Goal: Information Seeking & Learning: Learn about a topic

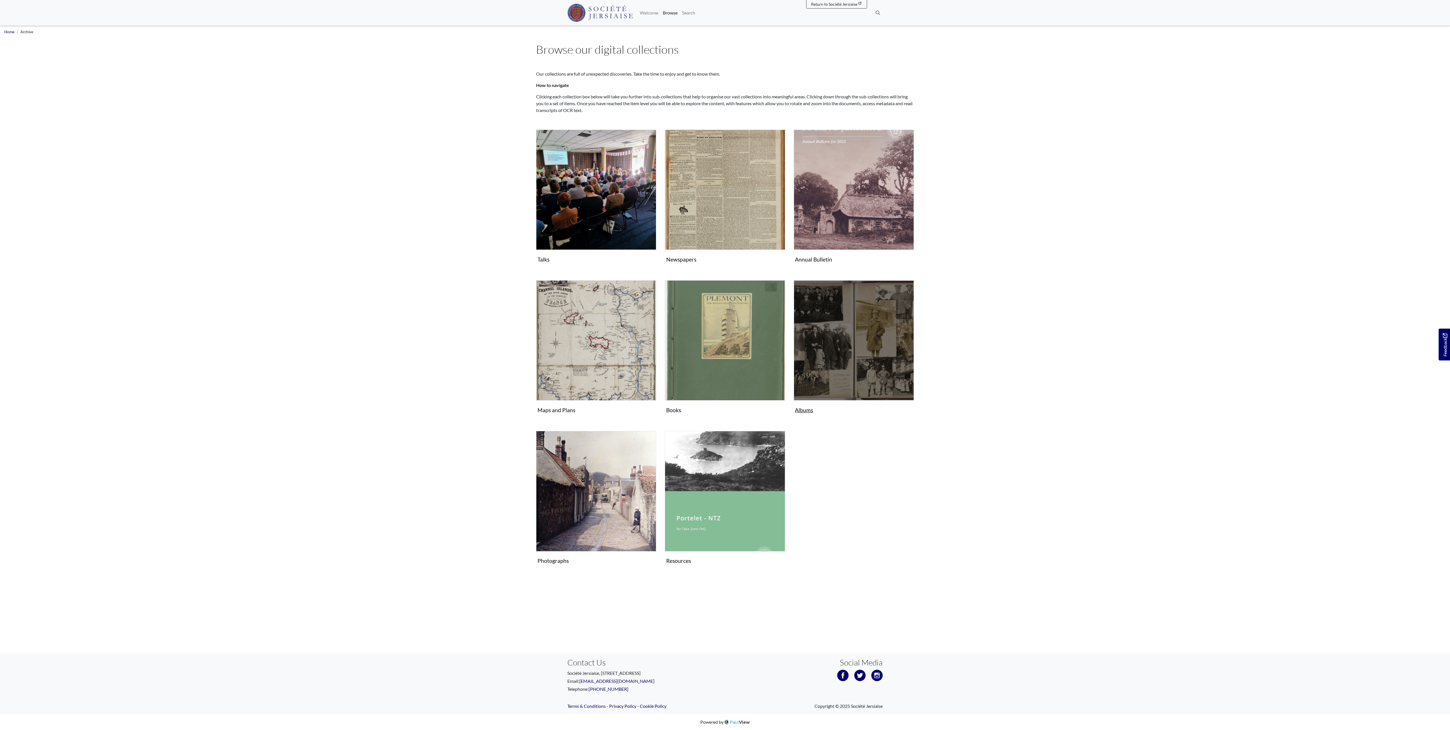
click at [721, 363] on img "Subcollection" at bounding box center [854, 340] width 120 height 120
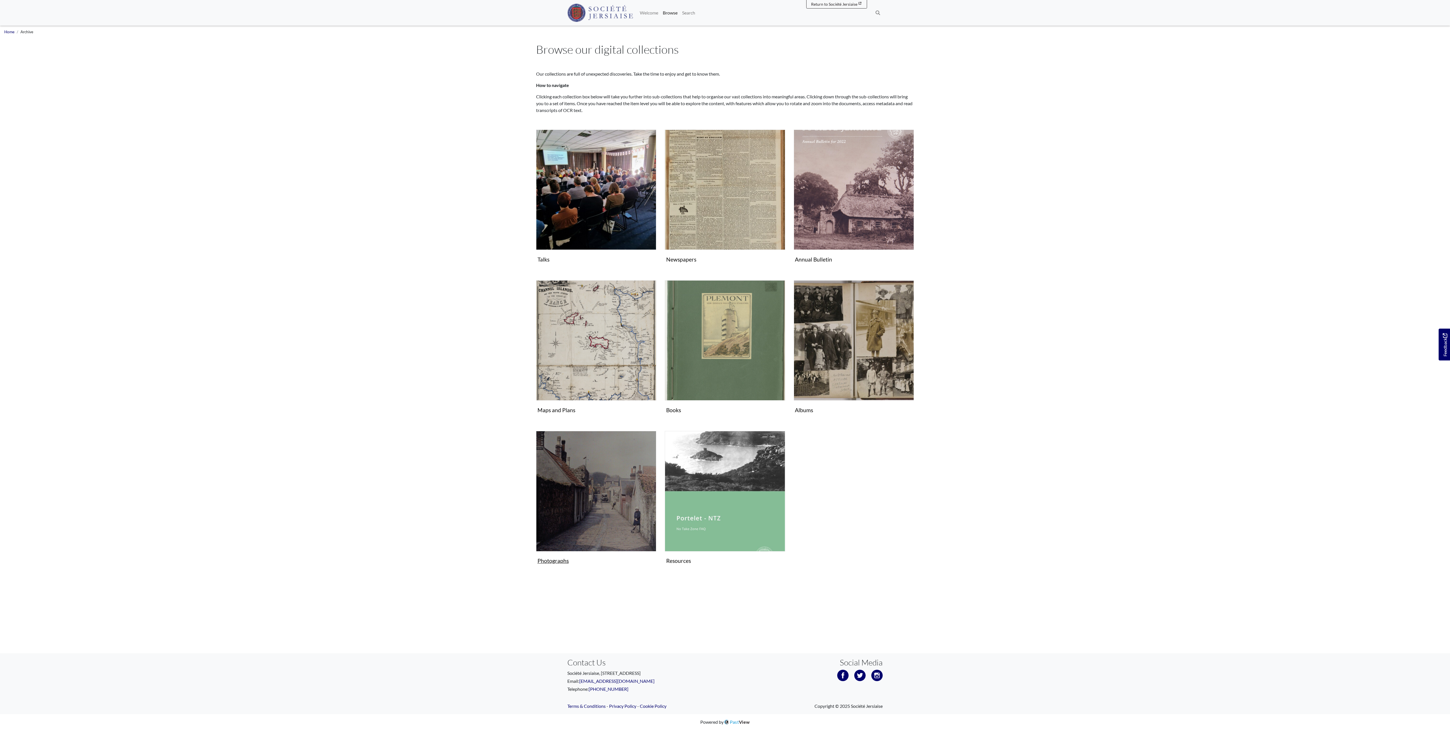
click at [624, 365] on img "Subcollection" at bounding box center [596, 491] width 120 height 120
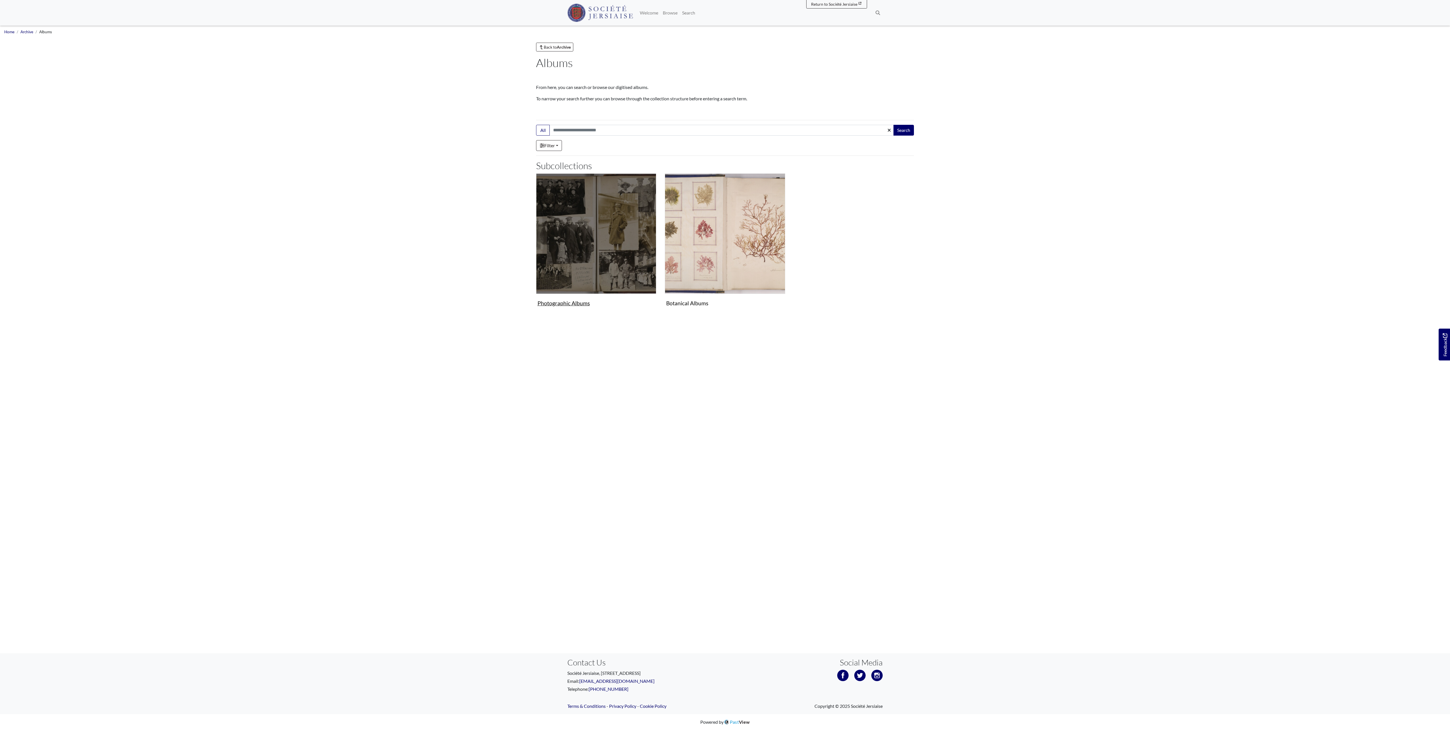
click at [625, 191] on img "Subcollection" at bounding box center [596, 233] width 120 height 120
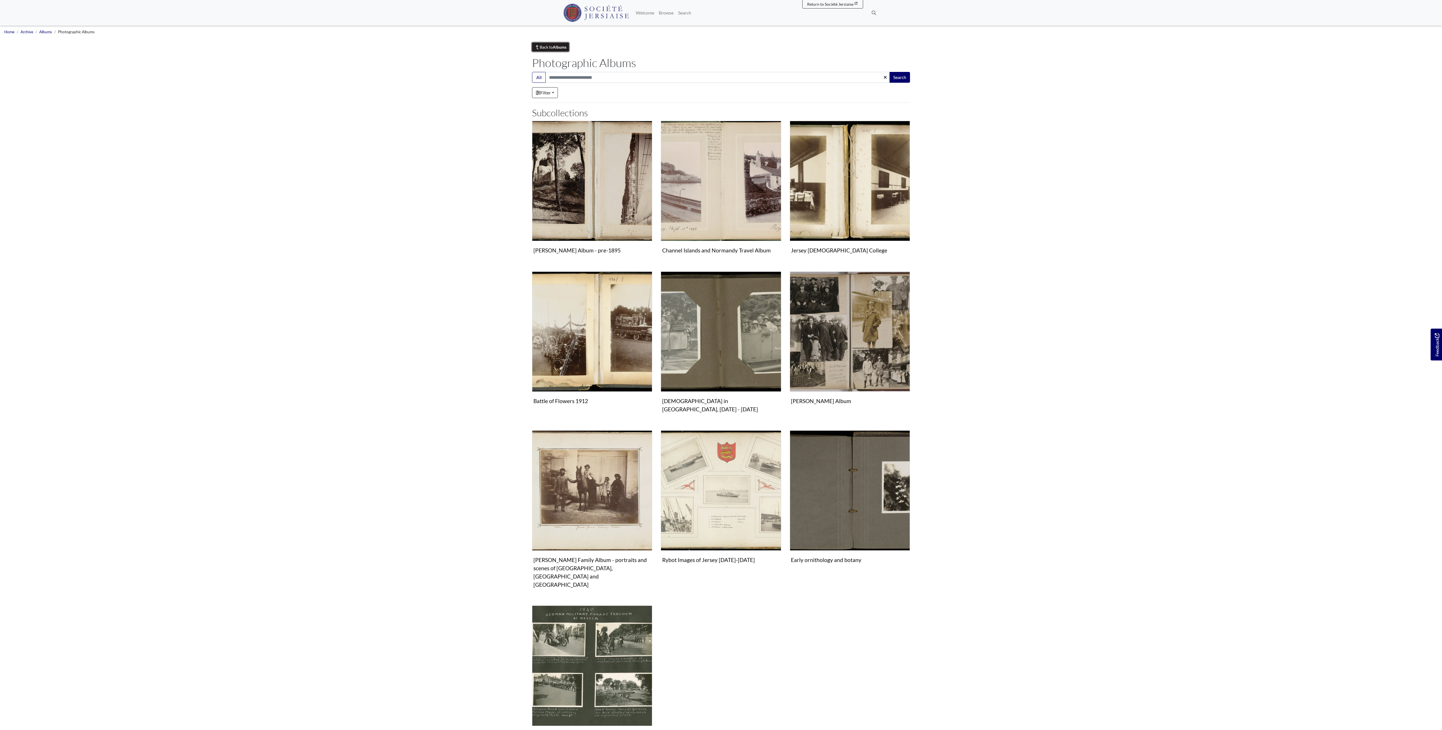
click at [550, 43] on link "Back to Albums" at bounding box center [550, 47] width 37 height 9
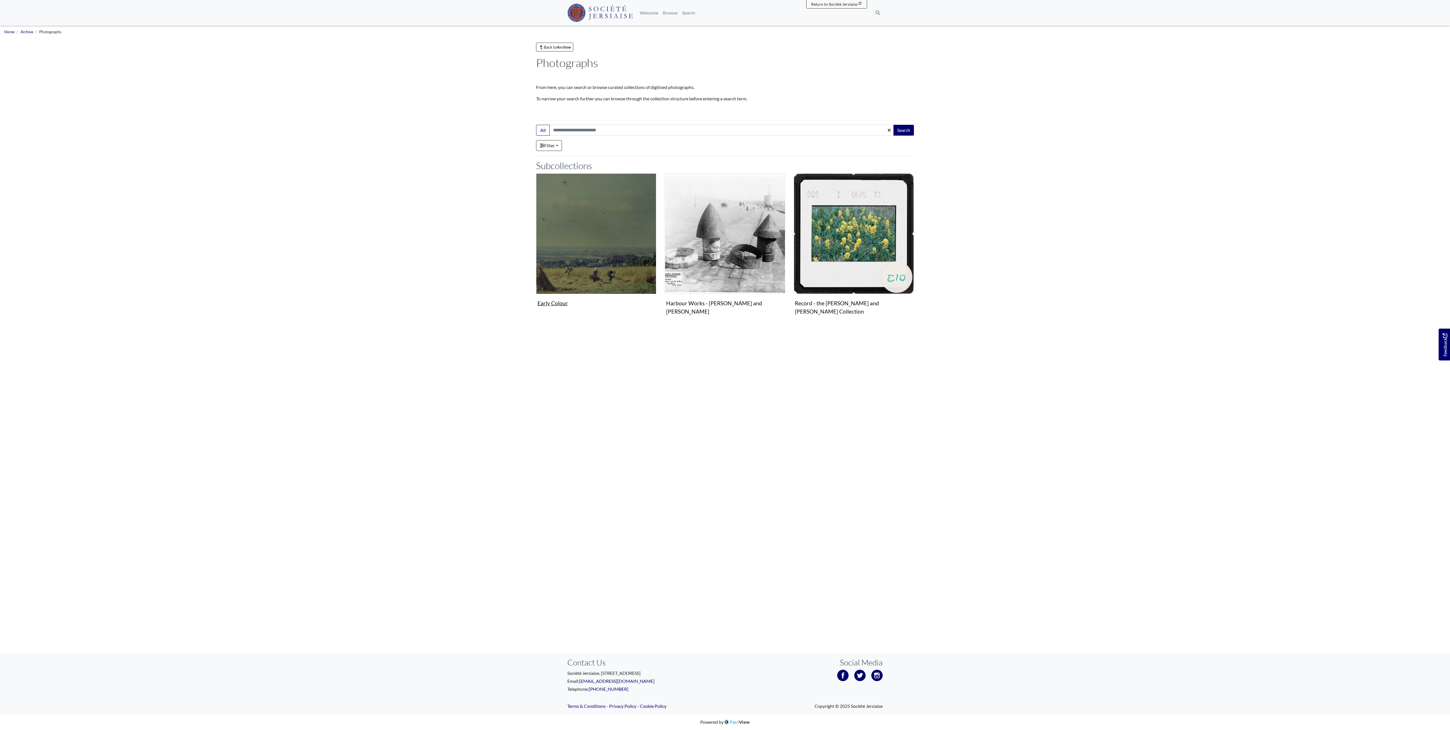
click at [565, 254] on img "Subcollection" at bounding box center [596, 233] width 120 height 120
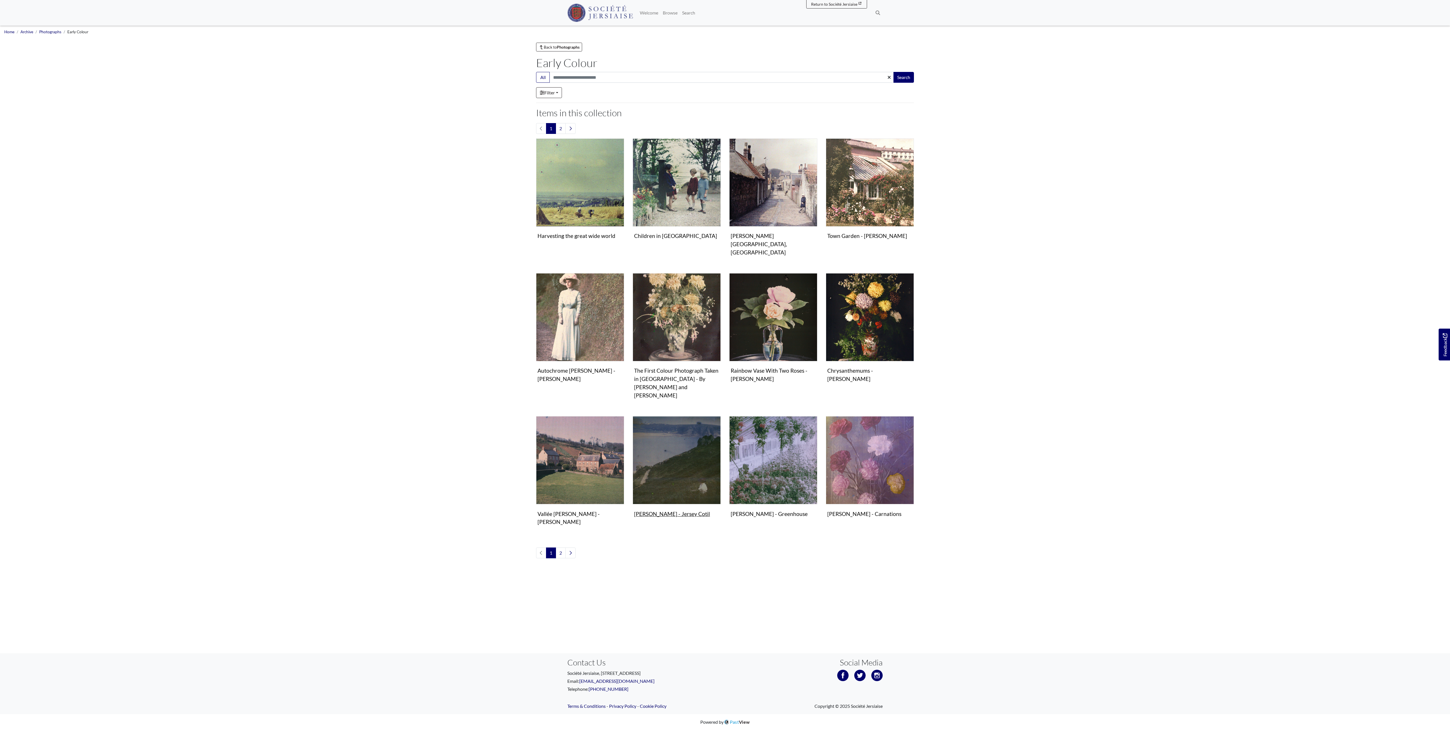
click at [671, 495] on figure "Photographs William Cutbush - Jersey Cotil Image" at bounding box center [677, 467] width 88 height 103
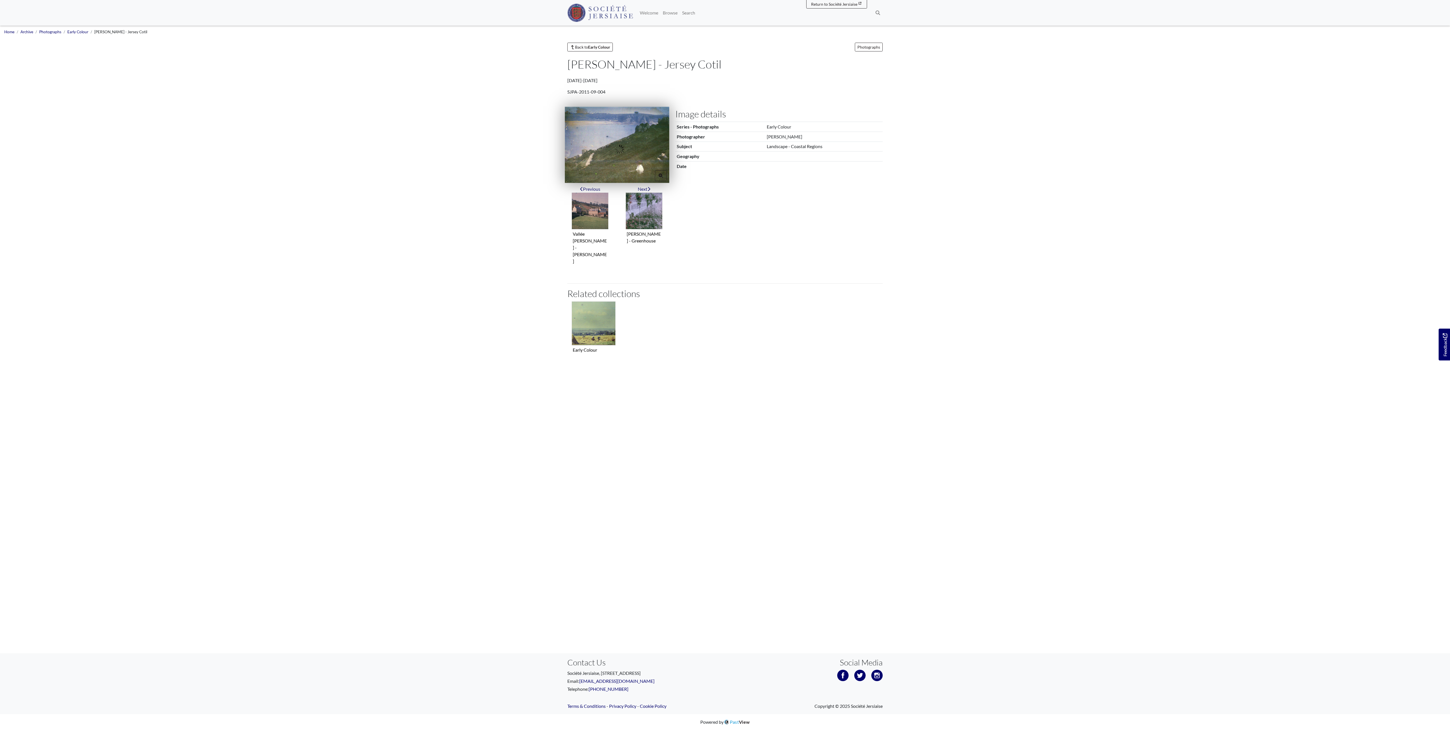
click at [630, 136] on img at bounding box center [617, 145] width 105 height 76
click at [590, 205] on img "Previous item" at bounding box center [590, 210] width 37 height 37
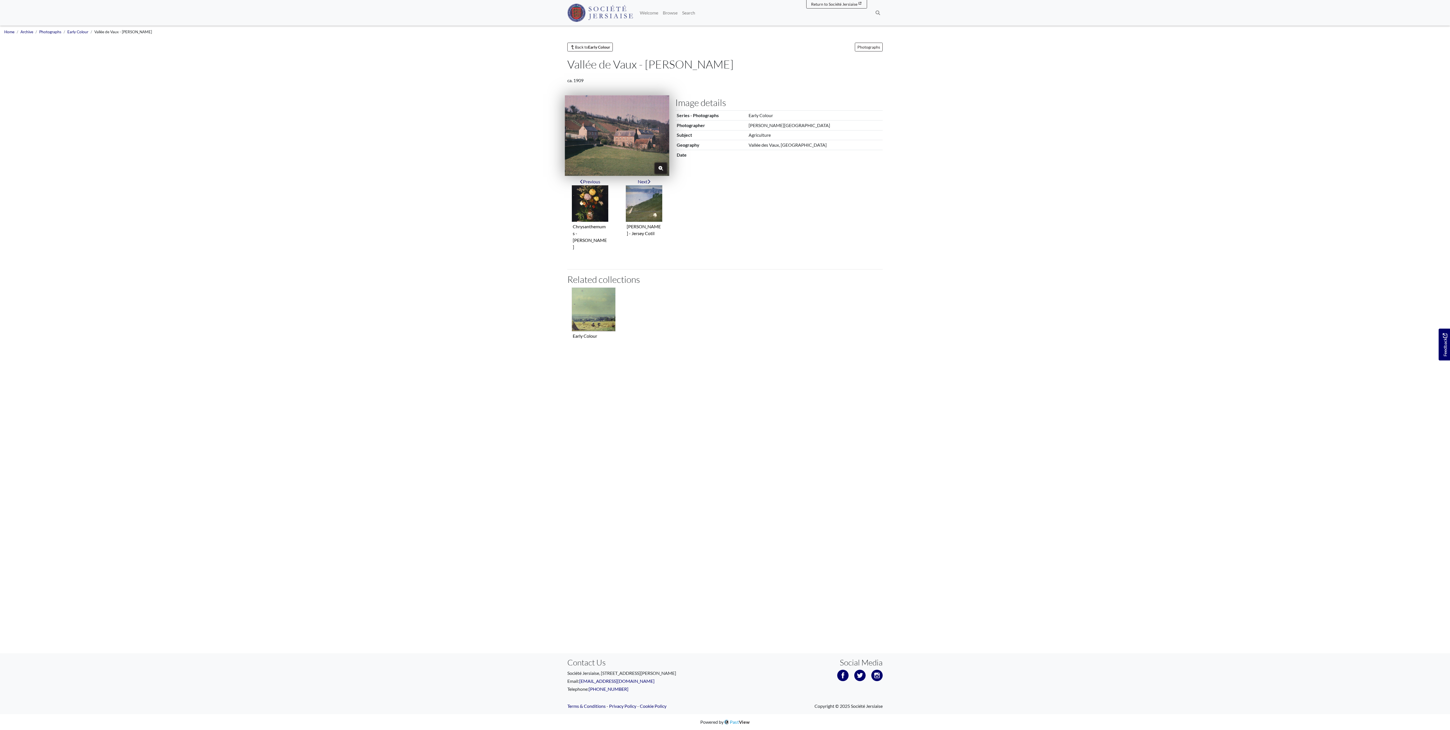
click at [659, 169] on icon "Zoom" at bounding box center [661, 168] width 5 height 5
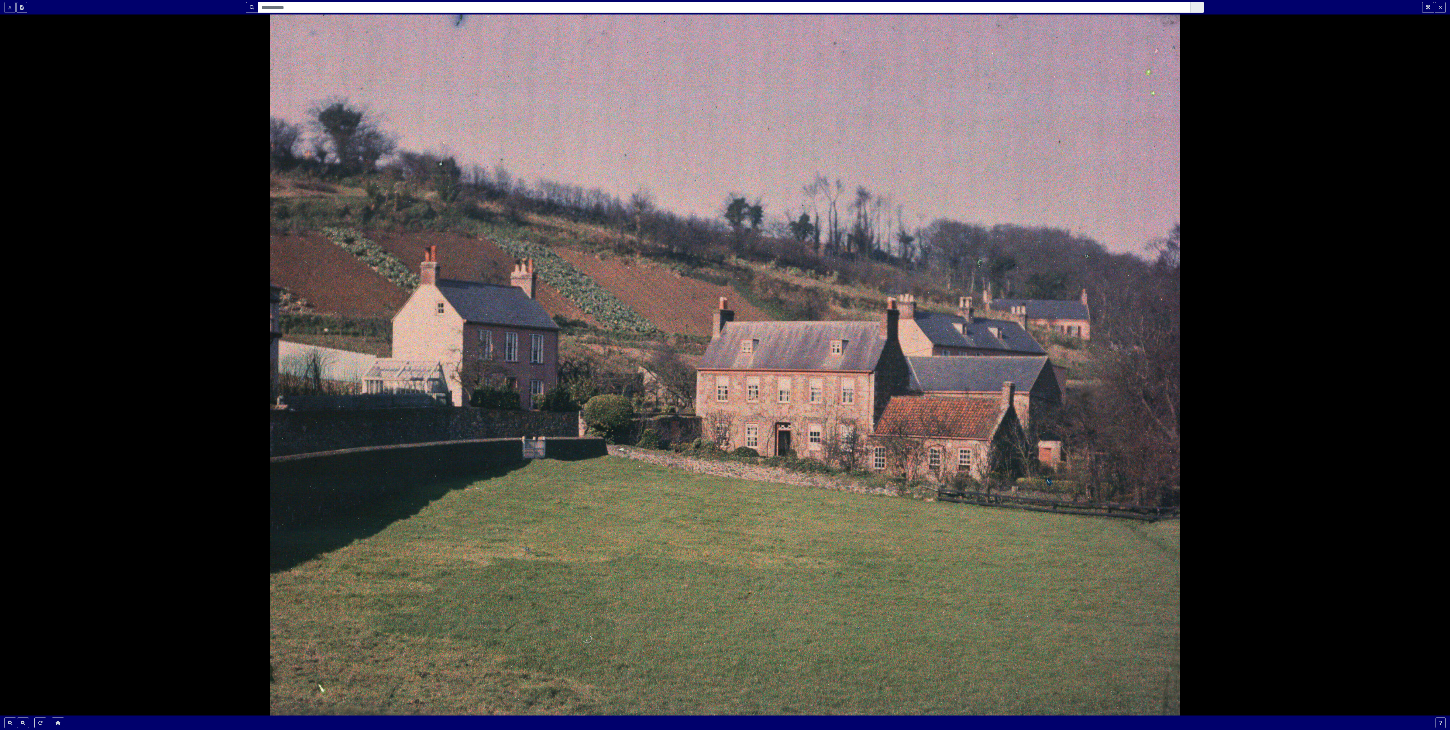
click at [658, 171] on div at bounding box center [725, 365] width 1450 height 730
click at [1424, 7] on button "Fullscreen" at bounding box center [1428, 7] width 12 height 11
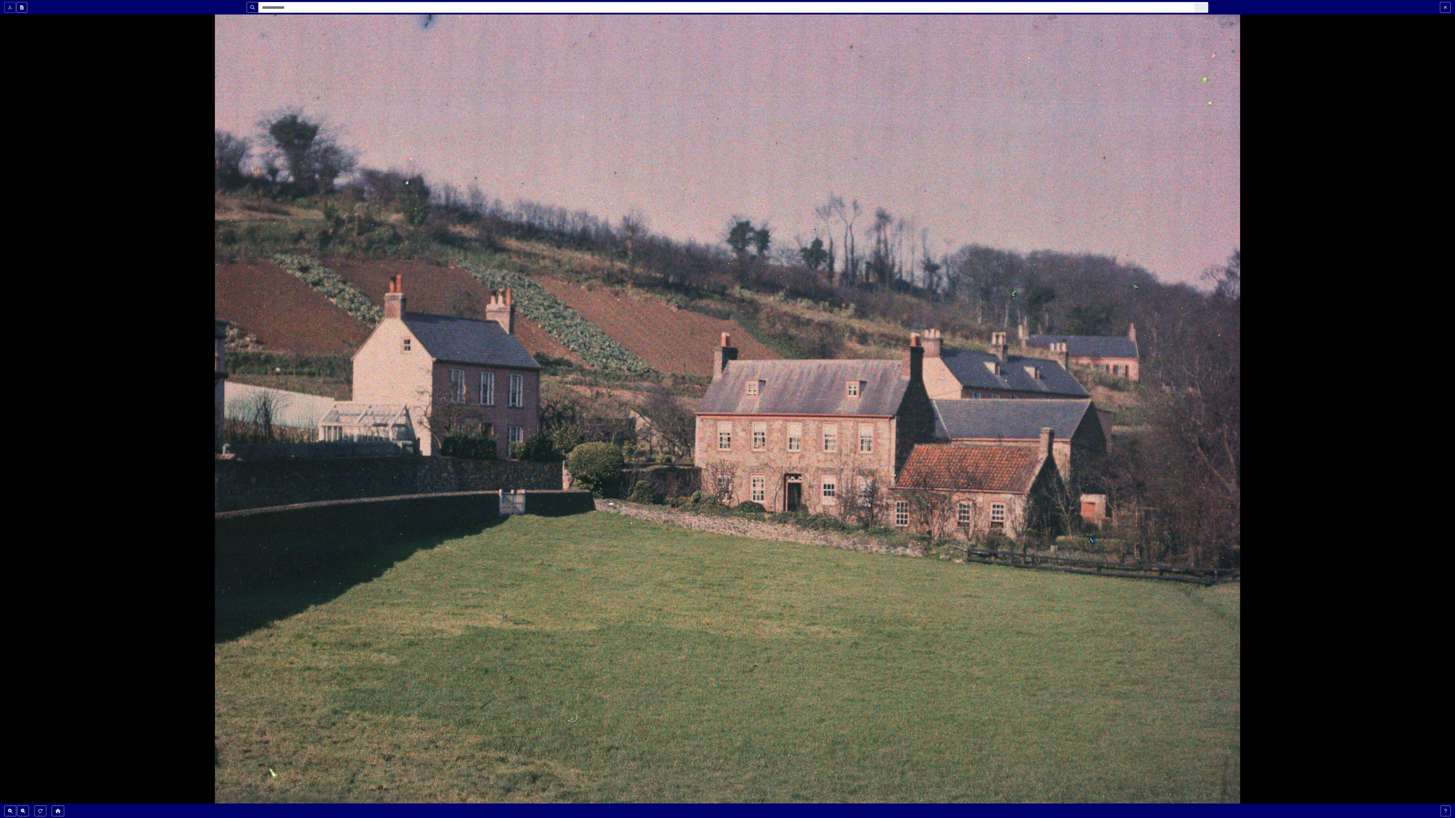
click at [1426, 66] on div at bounding box center [727, 409] width 1455 height 818
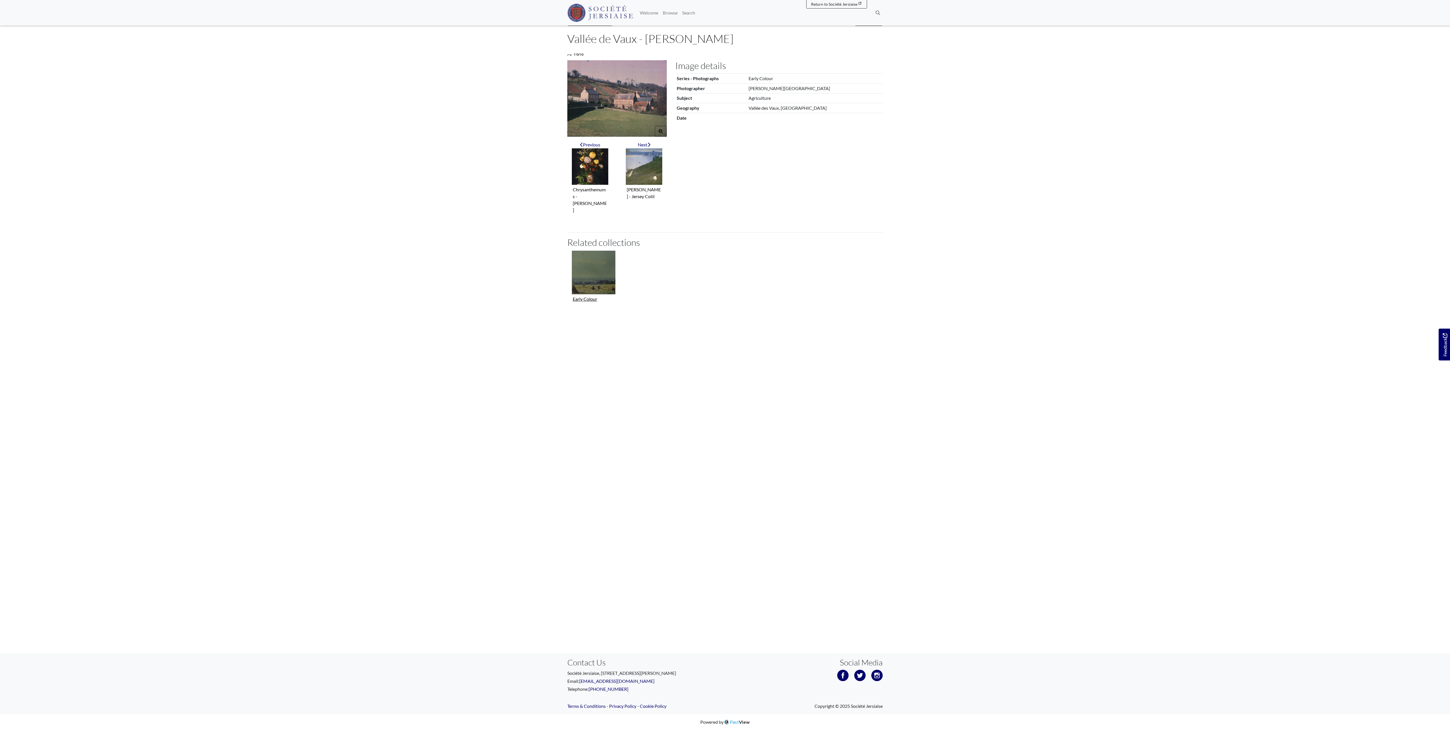
click at [606, 265] on img "Collection related to this item" at bounding box center [594, 272] width 44 height 44
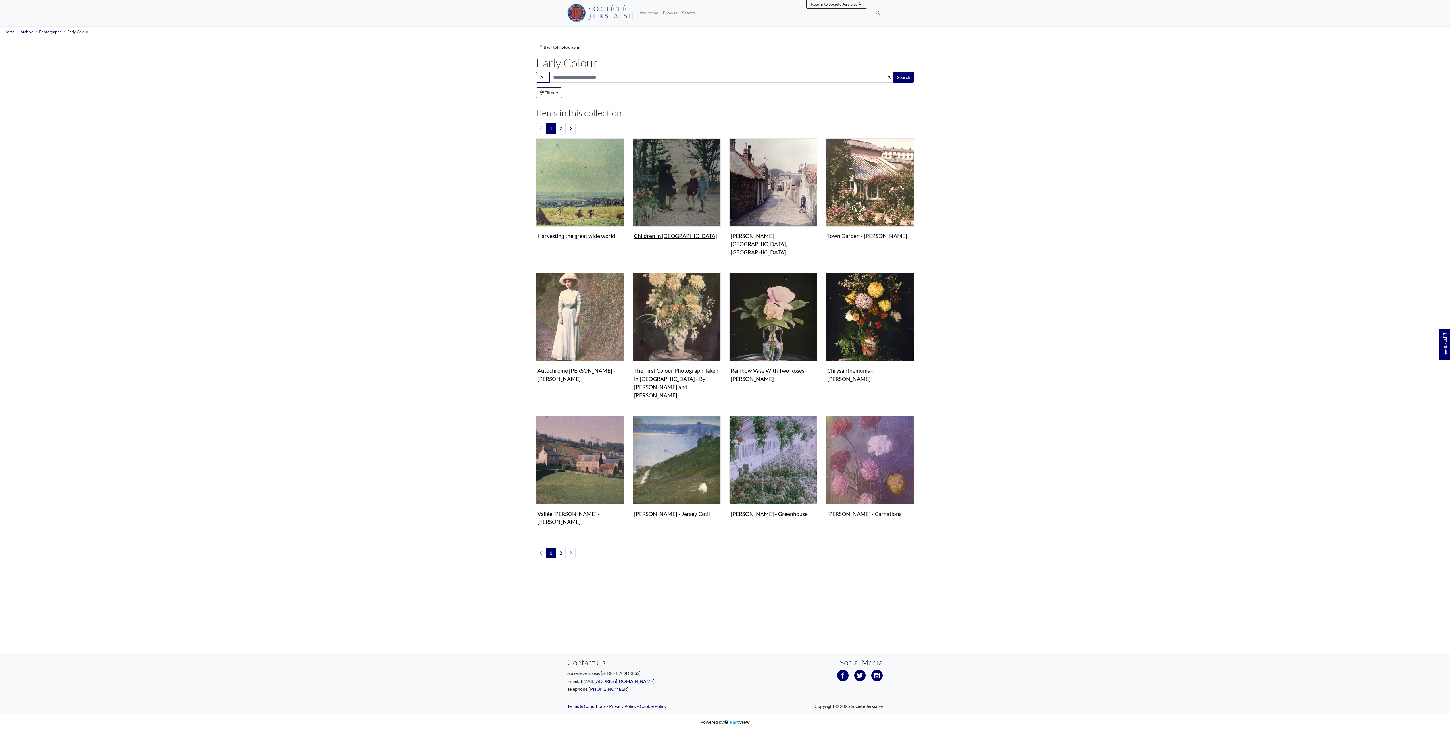
click at [684, 182] on img "Items in this Collection" at bounding box center [677, 182] width 88 height 88
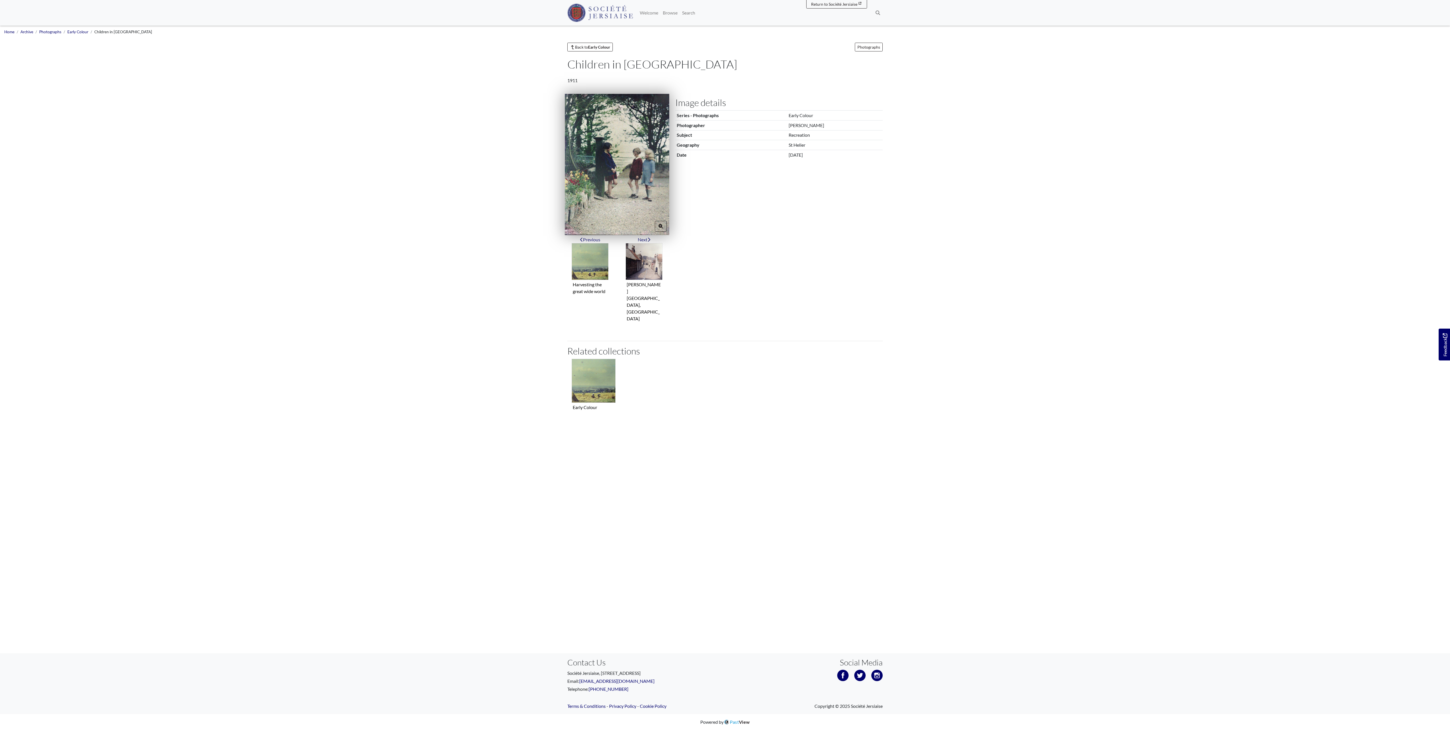
click at [635, 176] on img at bounding box center [617, 164] width 105 height 141
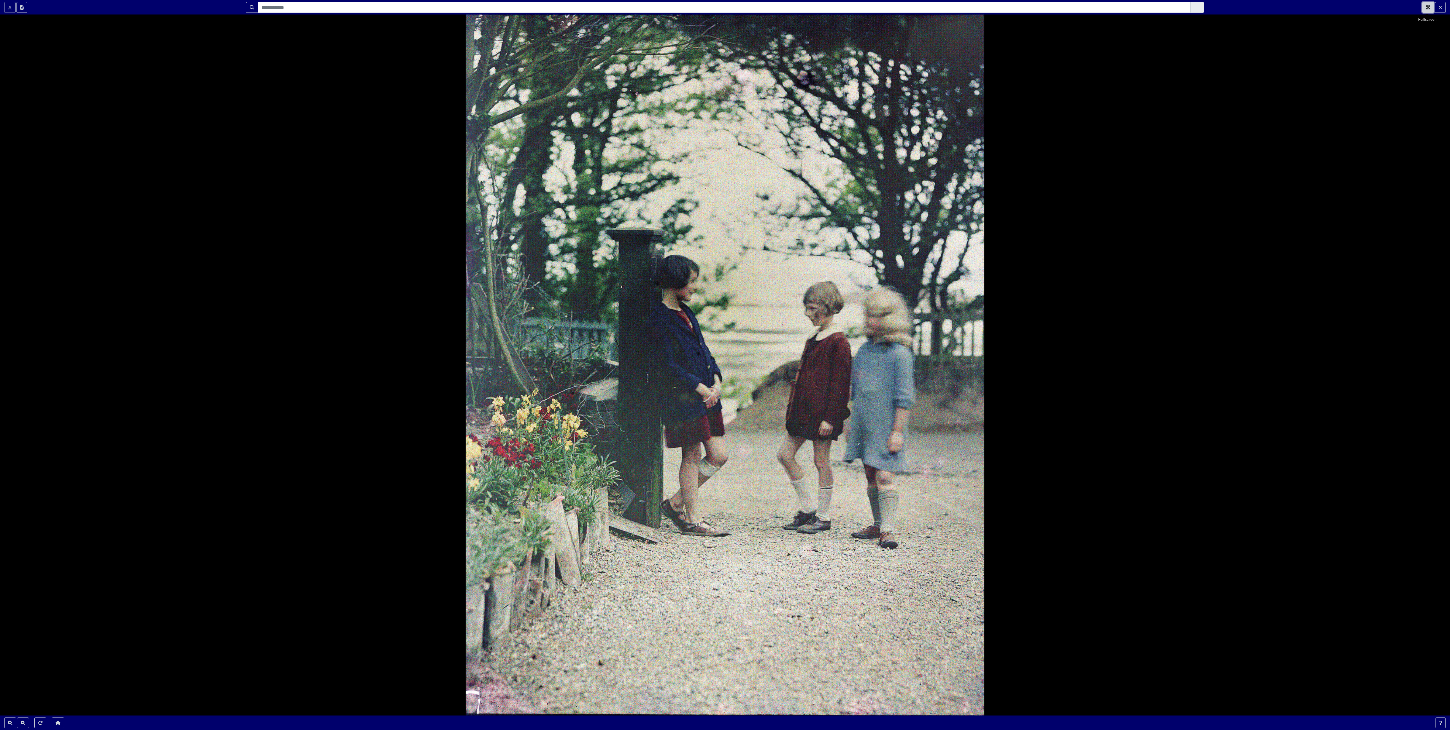
click at [1427, 6] on icon "Fullscreen" at bounding box center [1428, 7] width 5 height 5
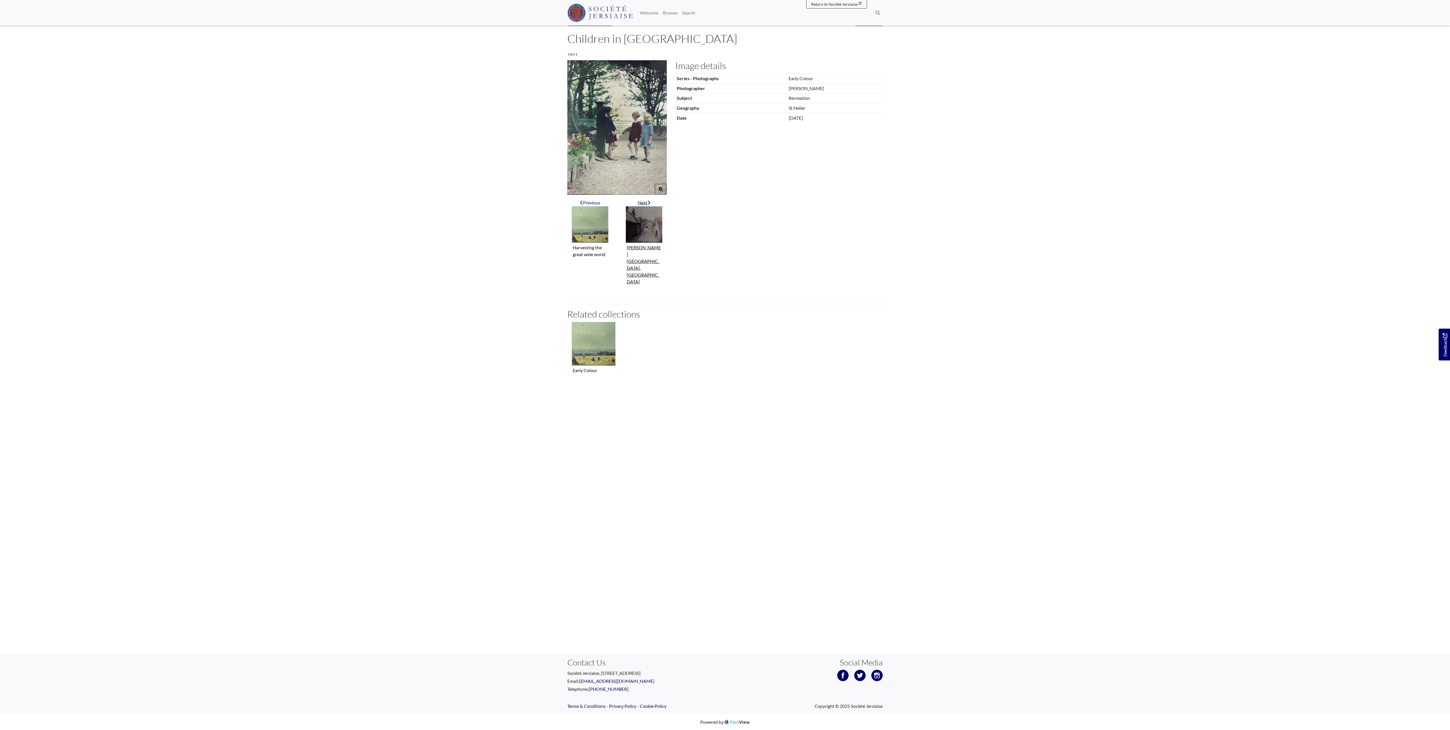
click at [651, 226] on img "Next item" at bounding box center [644, 224] width 37 height 37
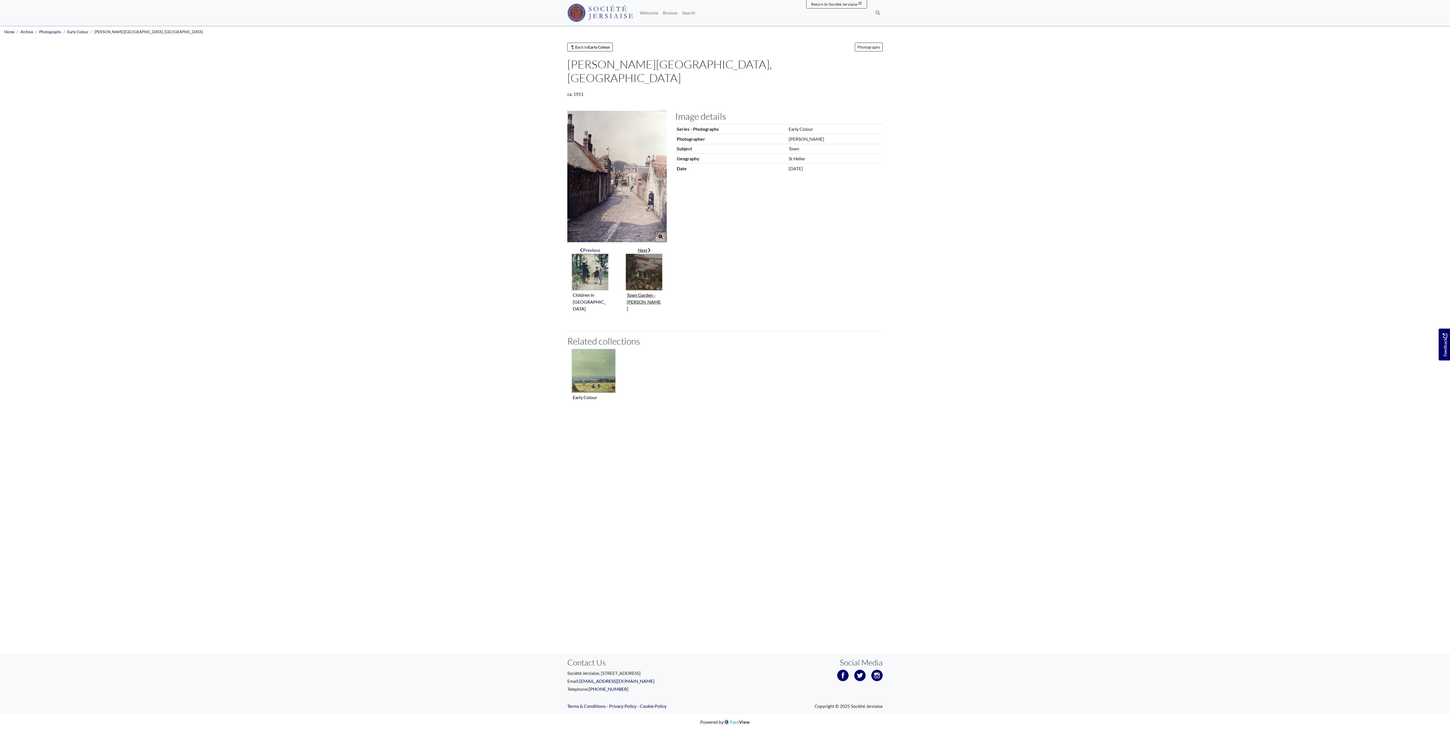
click at [643, 257] on img "Next item" at bounding box center [644, 271] width 37 height 37
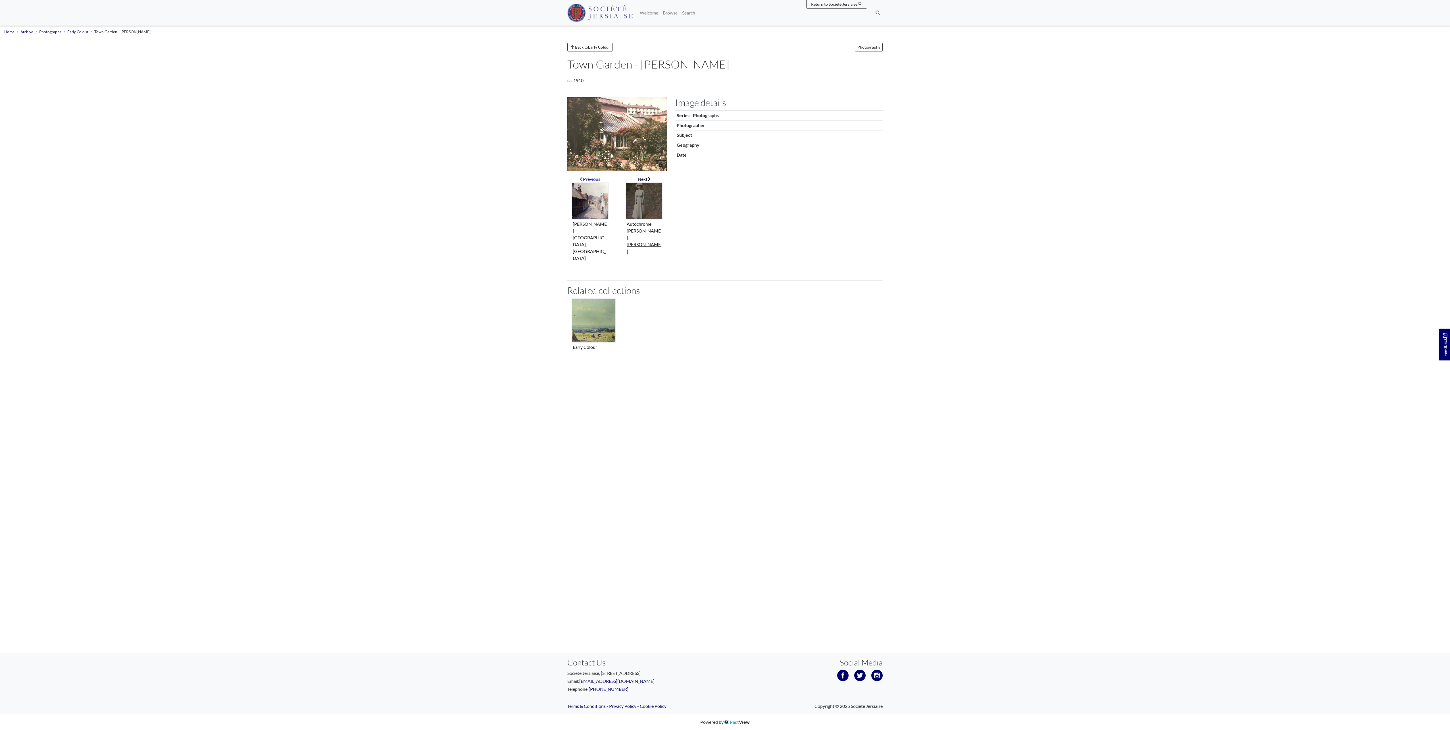
click at [638, 215] on img "Next item" at bounding box center [644, 200] width 37 height 37
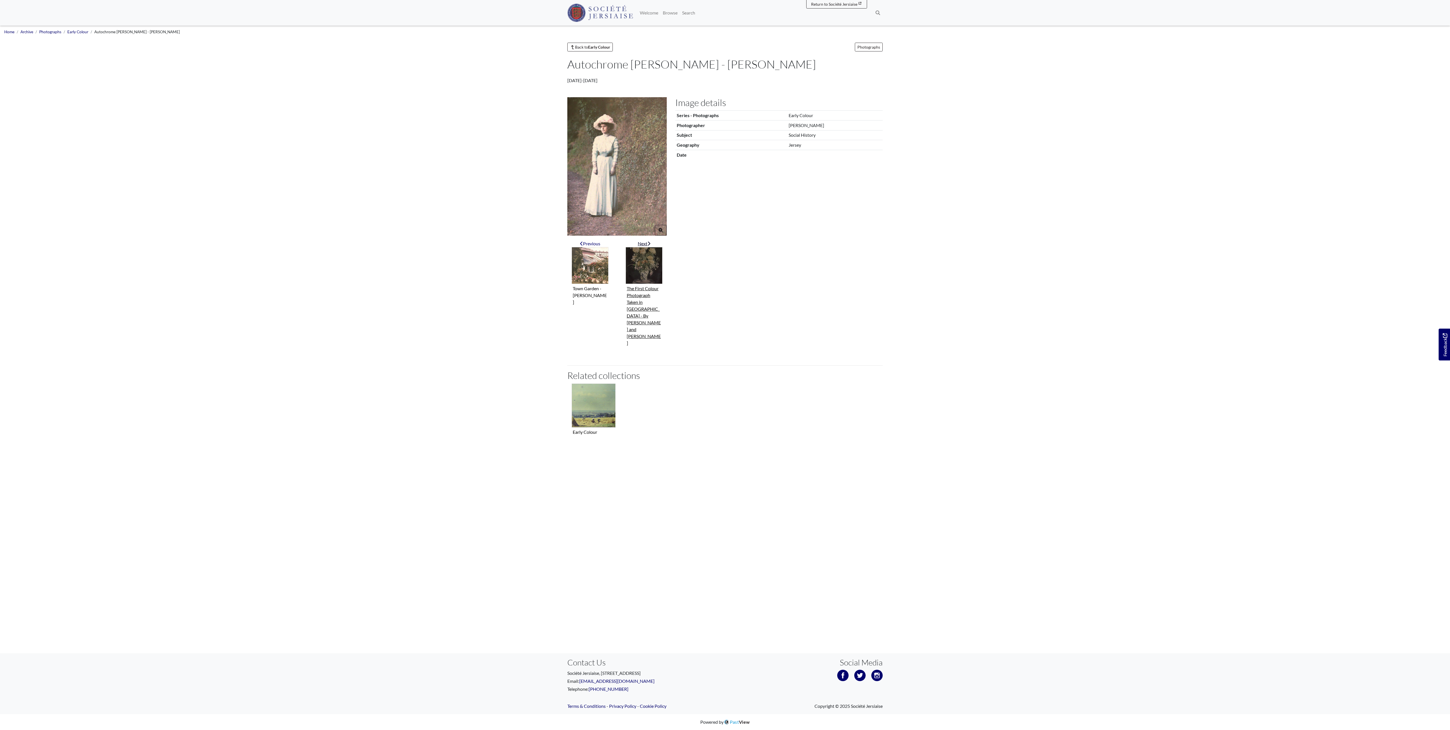
click at [651, 263] on img "Next item" at bounding box center [644, 265] width 37 height 37
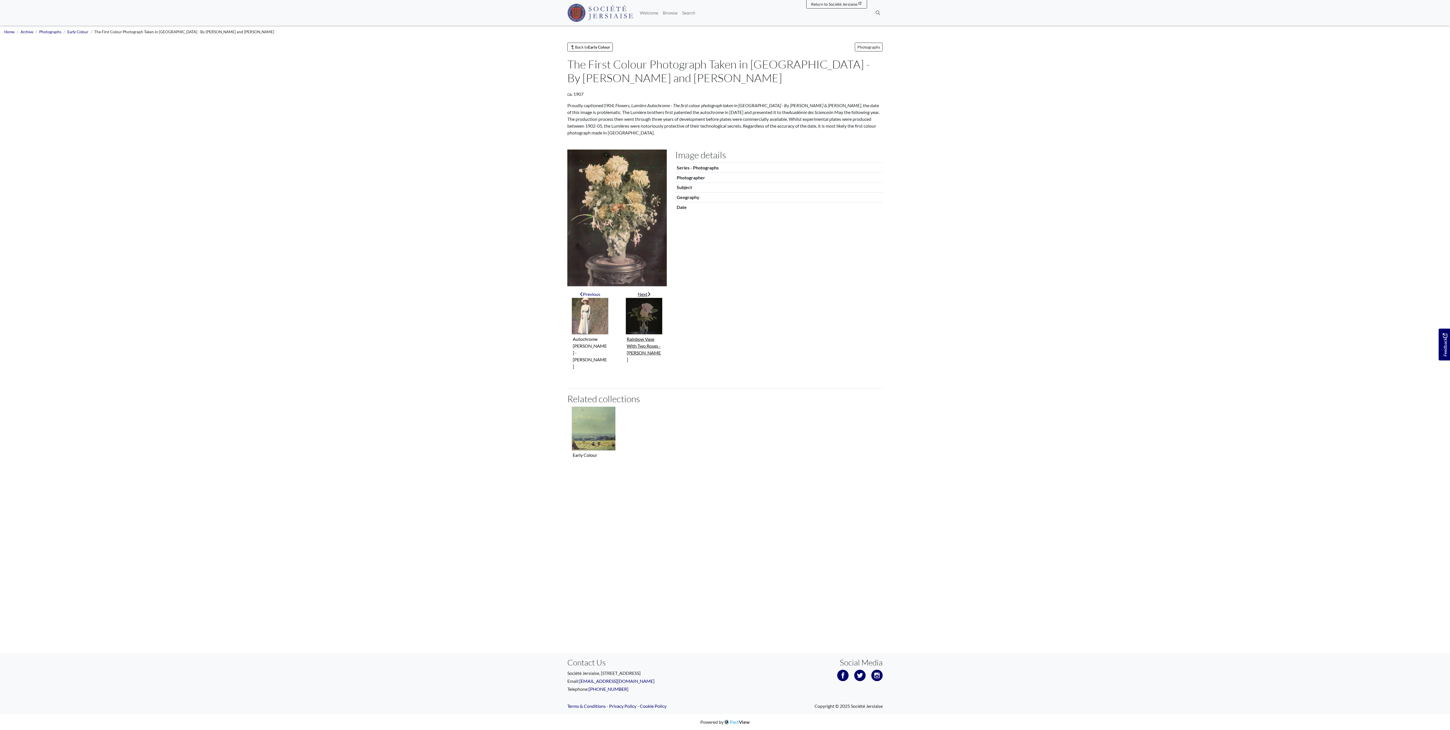
click at [647, 320] on img "Next item" at bounding box center [644, 315] width 37 height 37
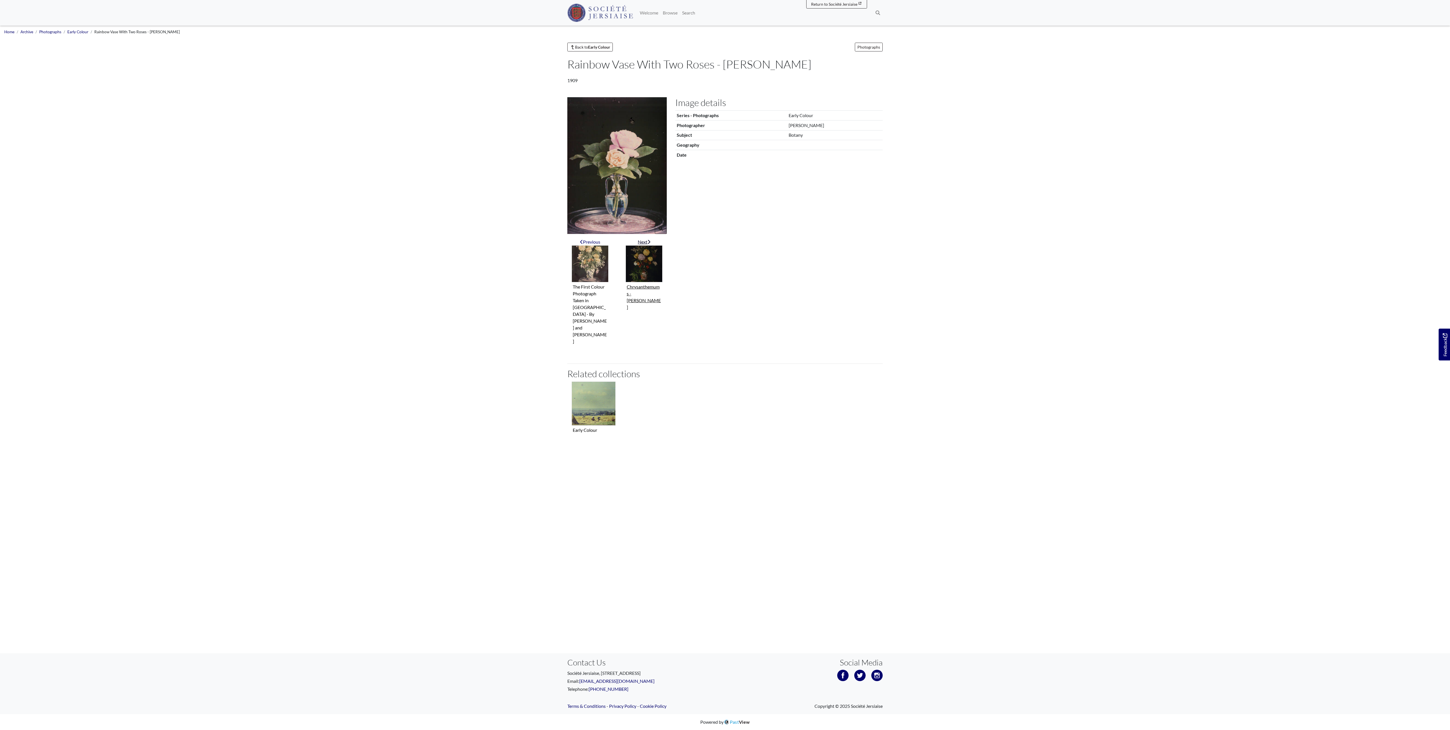
click at [641, 286] on figure "Chrysanthemums - [PERSON_NAME]" at bounding box center [644, 278] width 37 height 66
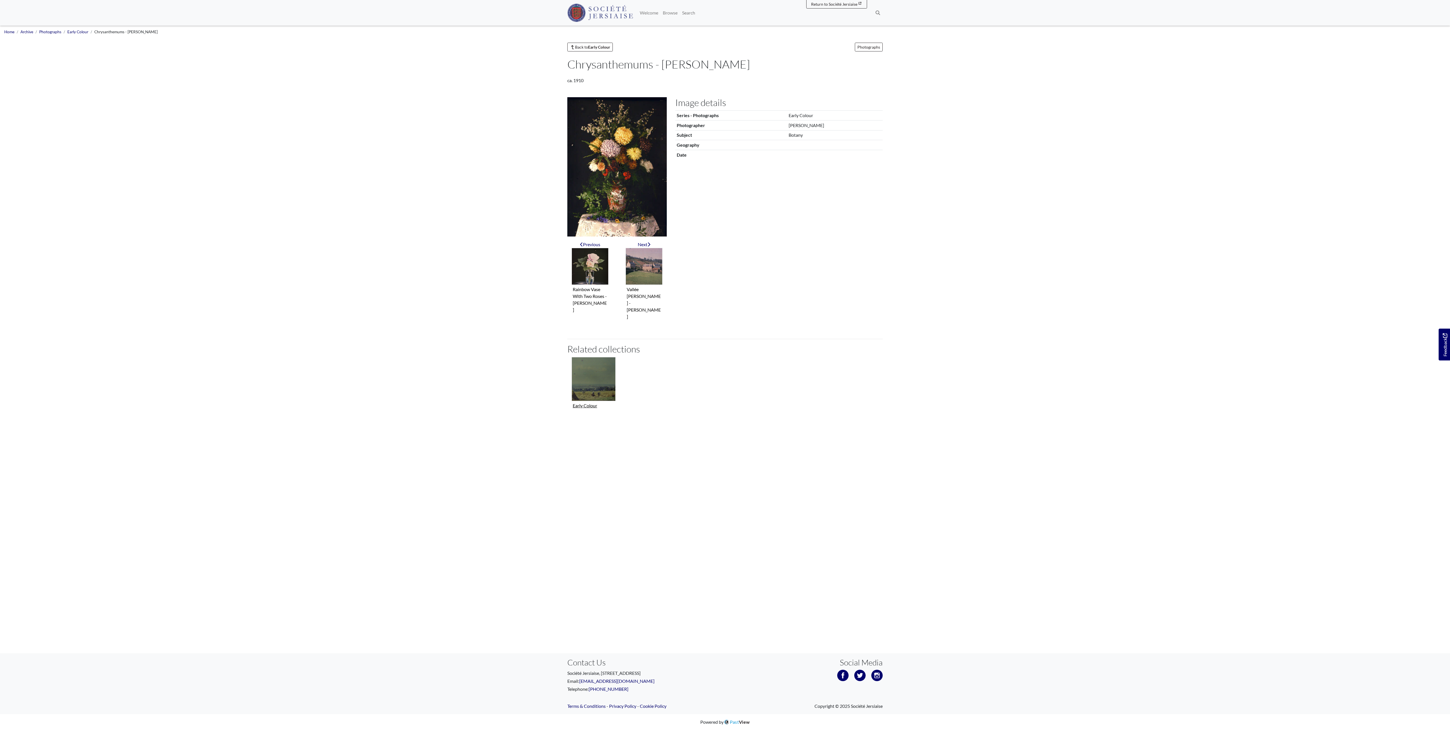
click at [599, 372] on img "Collection related to this item" at bounding box center [594, 379] width 44 height 44
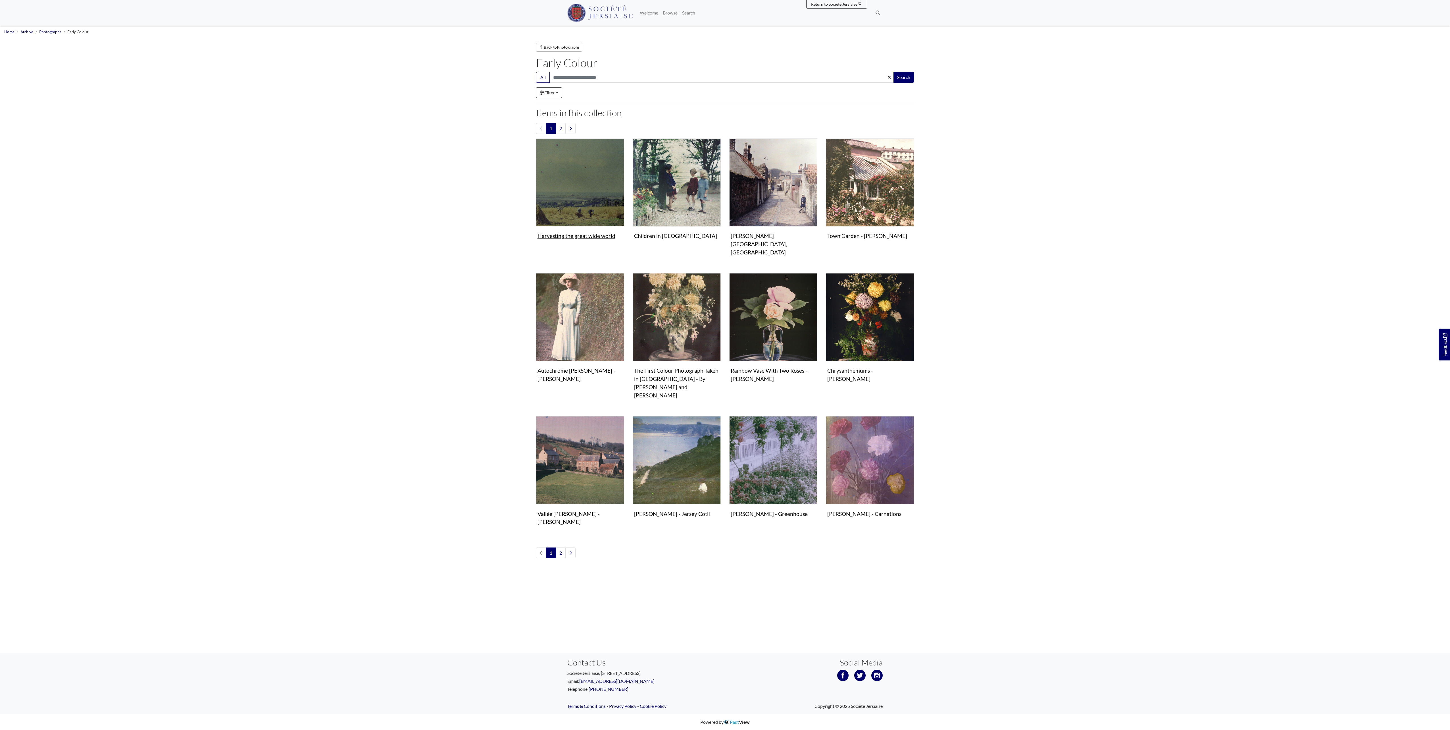
click at [580, 169] on img "Items in this Collection" at bounding box center [580, 182] width 88 height 88
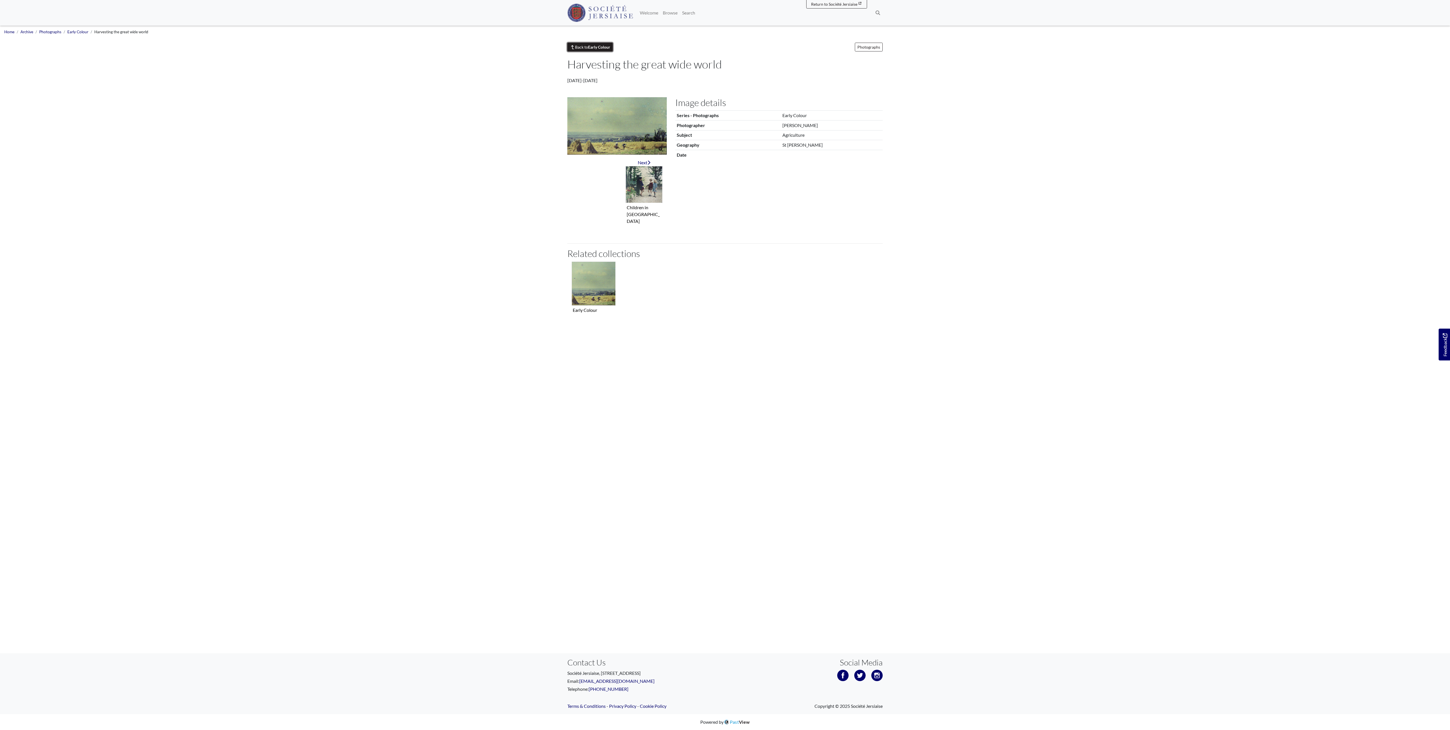
click at [595, 48] on strong "Early Colour" at bounding box center [599, 47] width 22 height 5
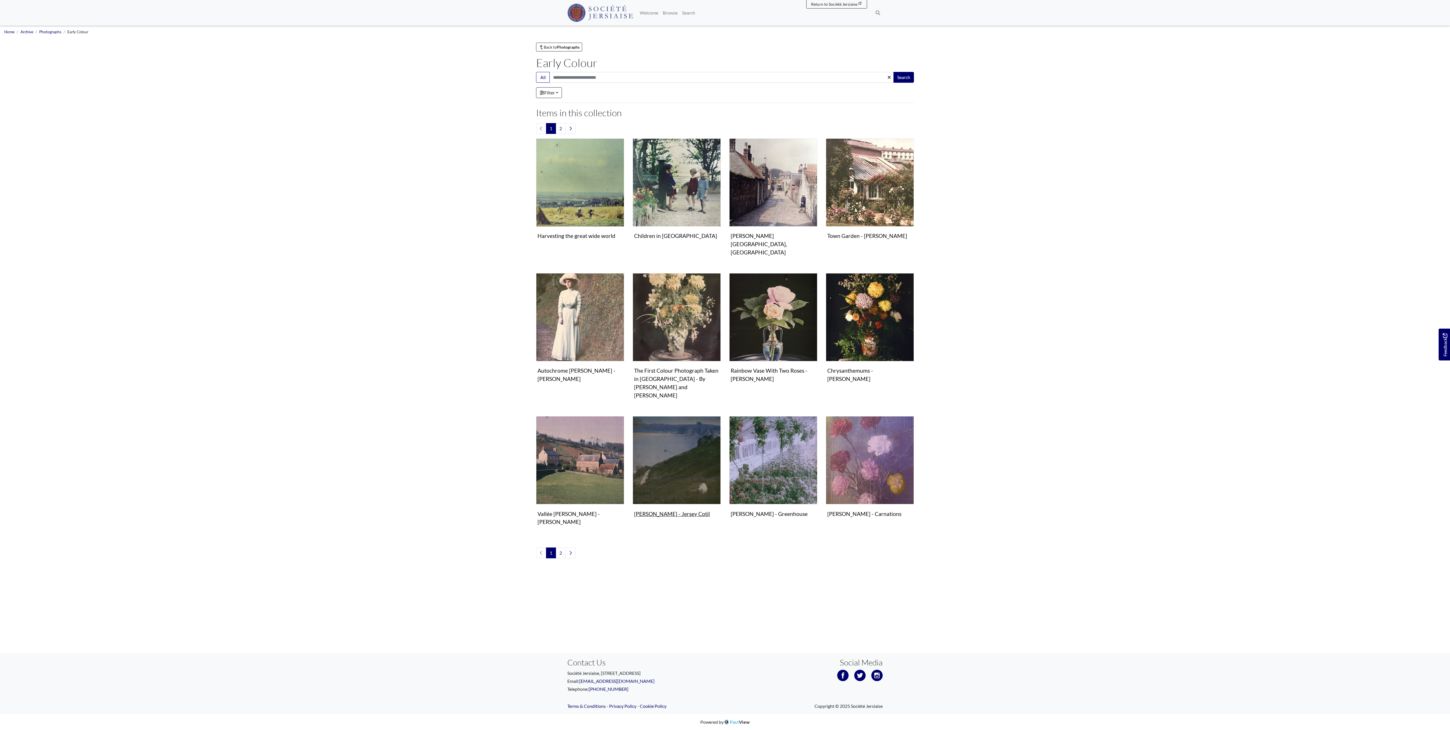
click at [656, 422] on img "Items in this Collection" at bounding box center [677, 460] width 88 height 88
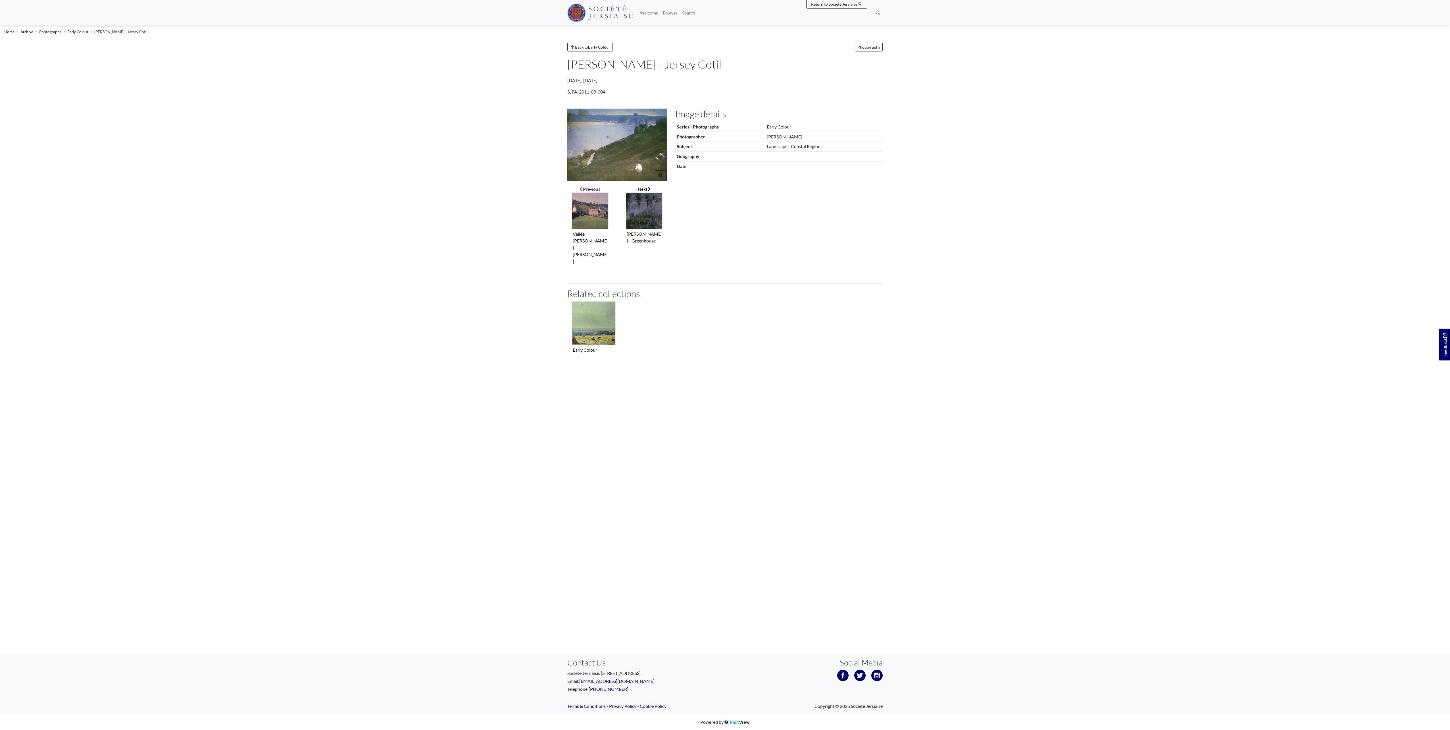
click at [648, 202] on img "Next item" at bounding box center [644, 210] width 37 height 37
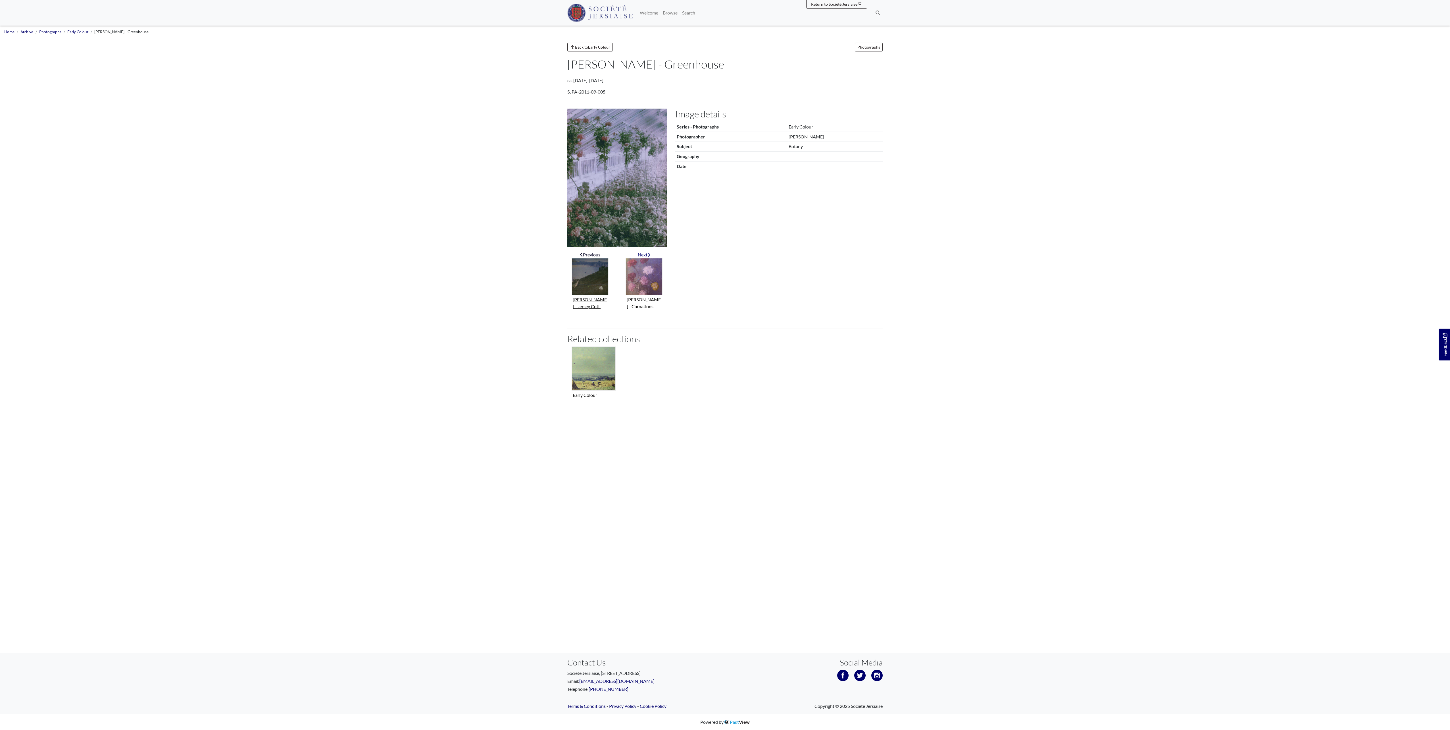
click at [593, 264] on img "Previous item" at bounding box center [590, 276] width 37 height 37
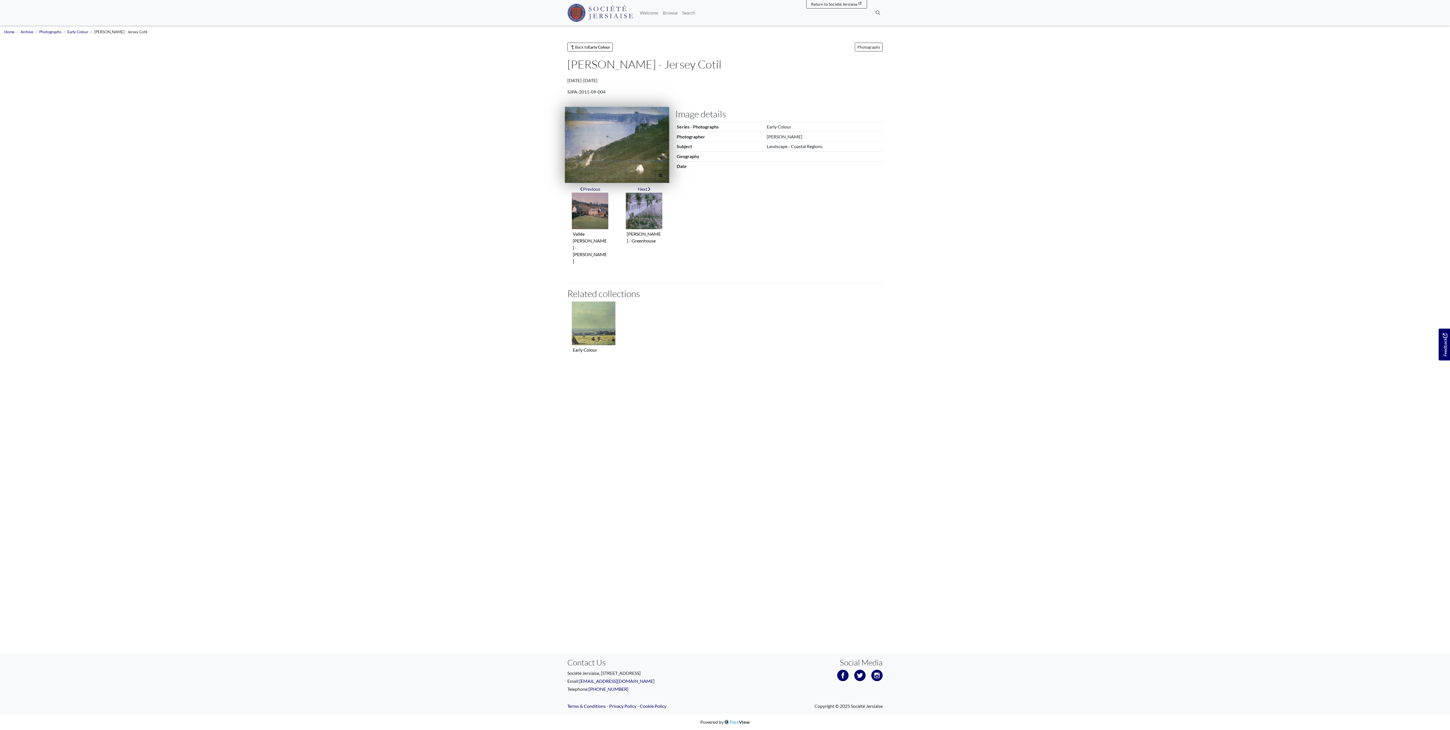
click at [618, 135] on img at bounding box center [617, 145] width 105 height 76
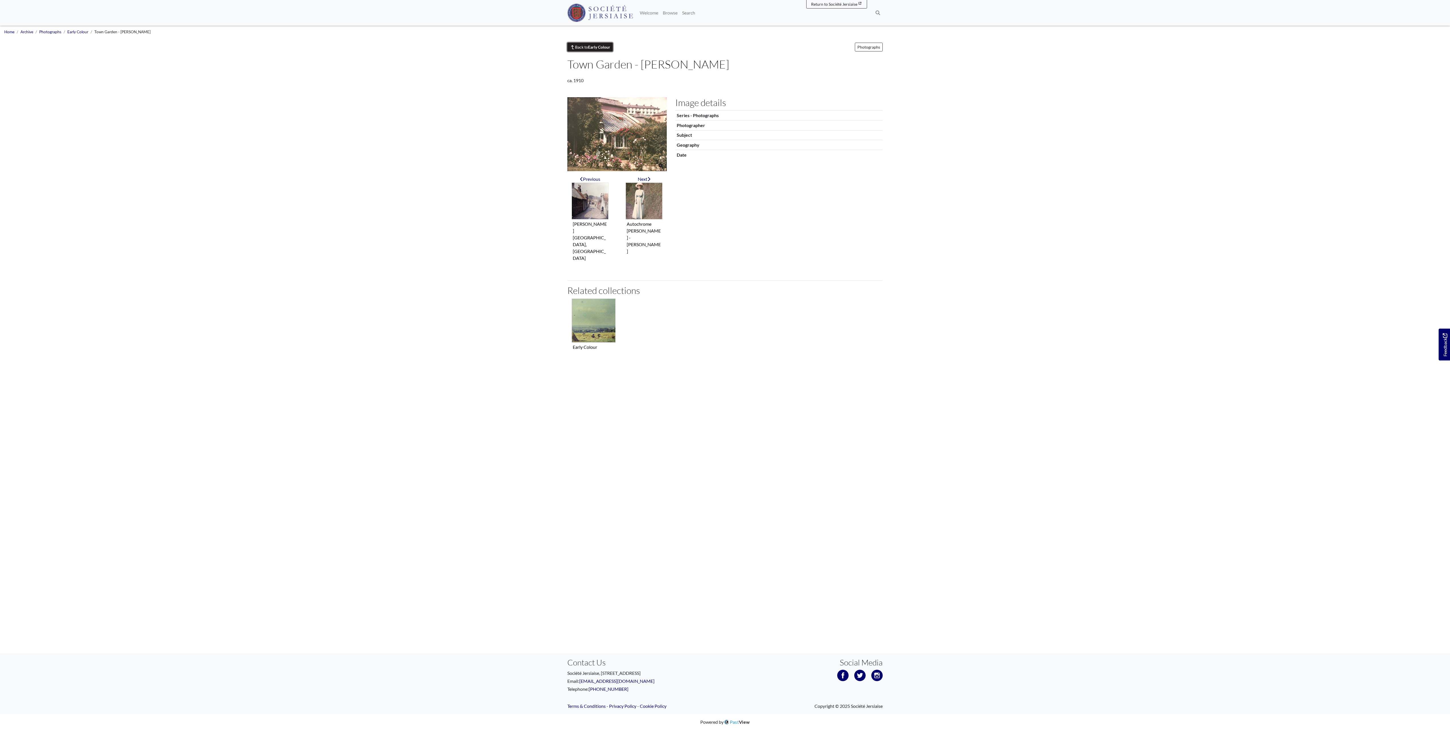
click at [574, 44] on link "Back to Early Colour" at bounding box center [589, 47] width 45 height 9
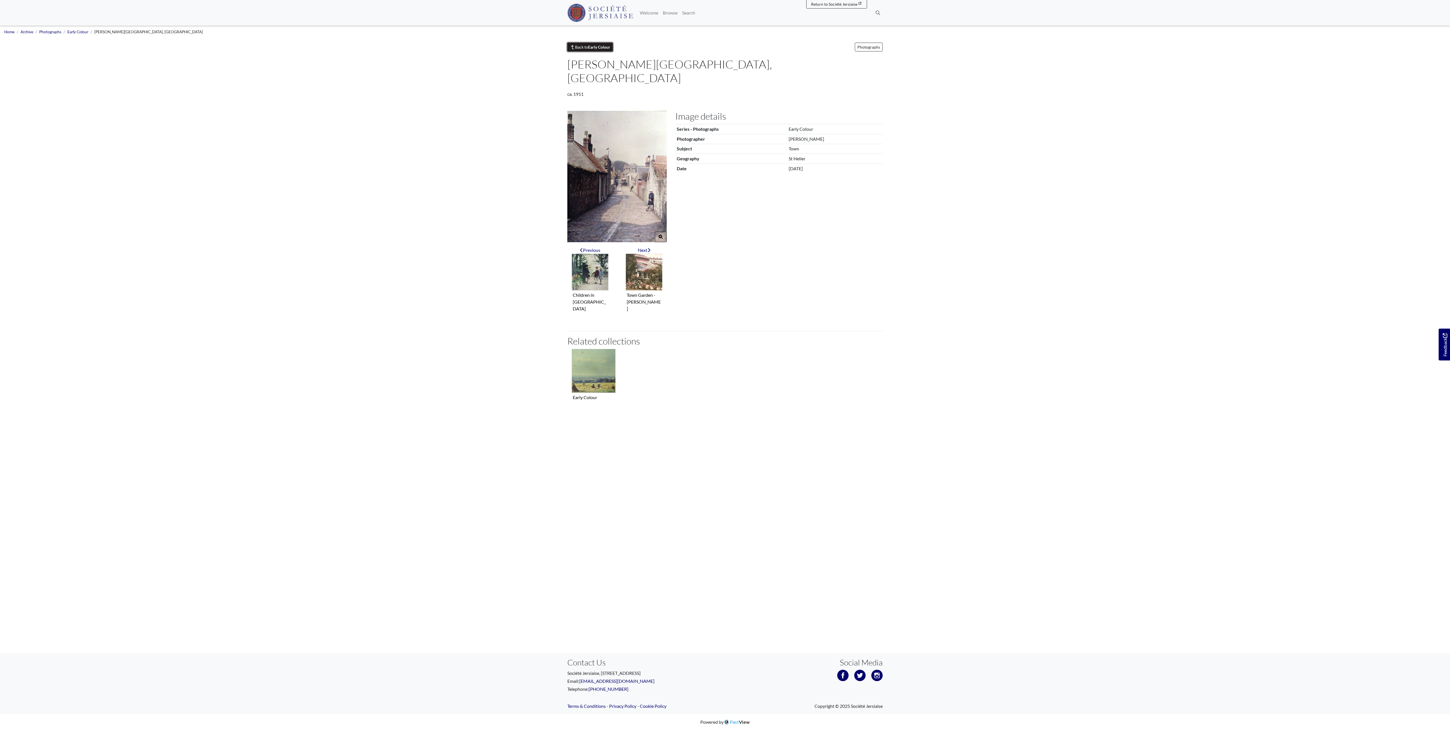
click at [596, 49] on strong "Early Colour" at bounding box center [599, 47] width 22 height 5
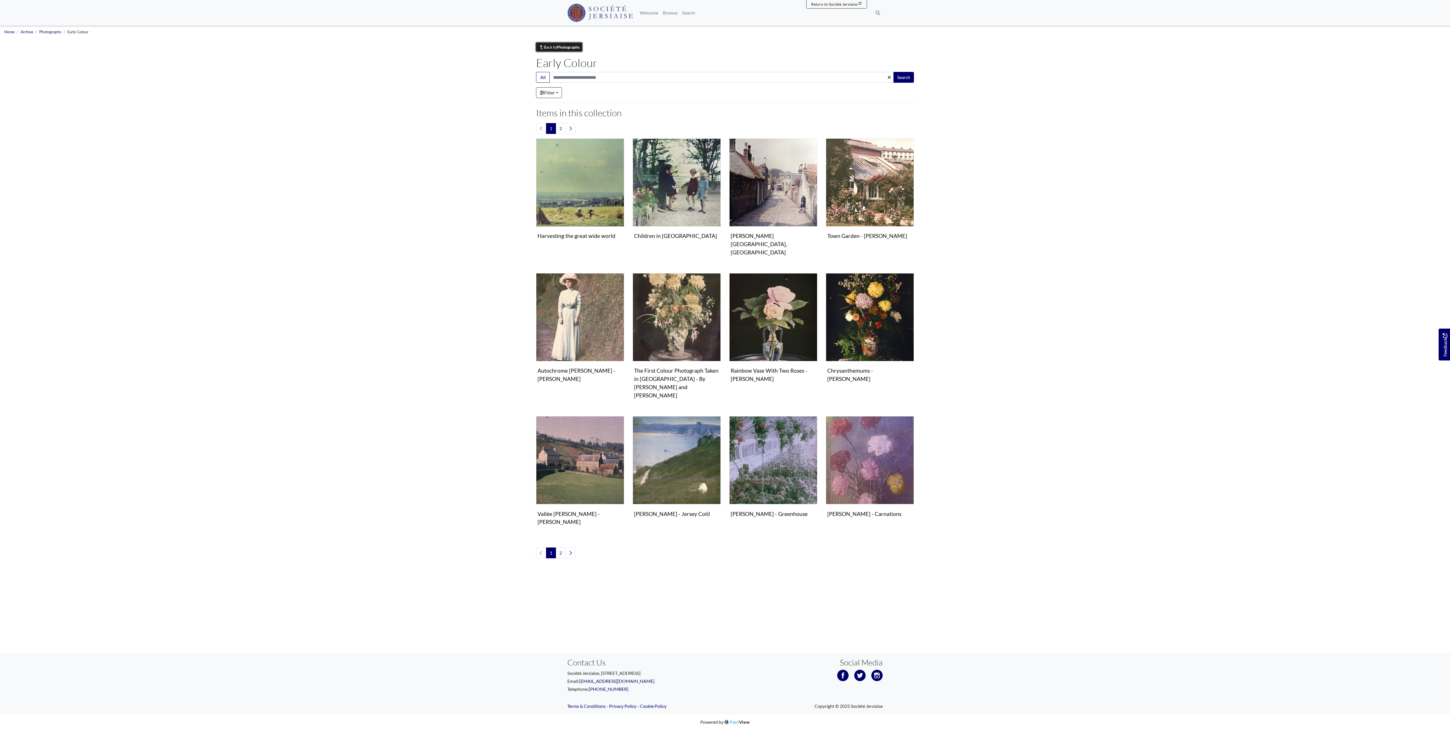
click at [562, 46] on strong "Photographs" at bounding box center [568, 47] width 23 height 5
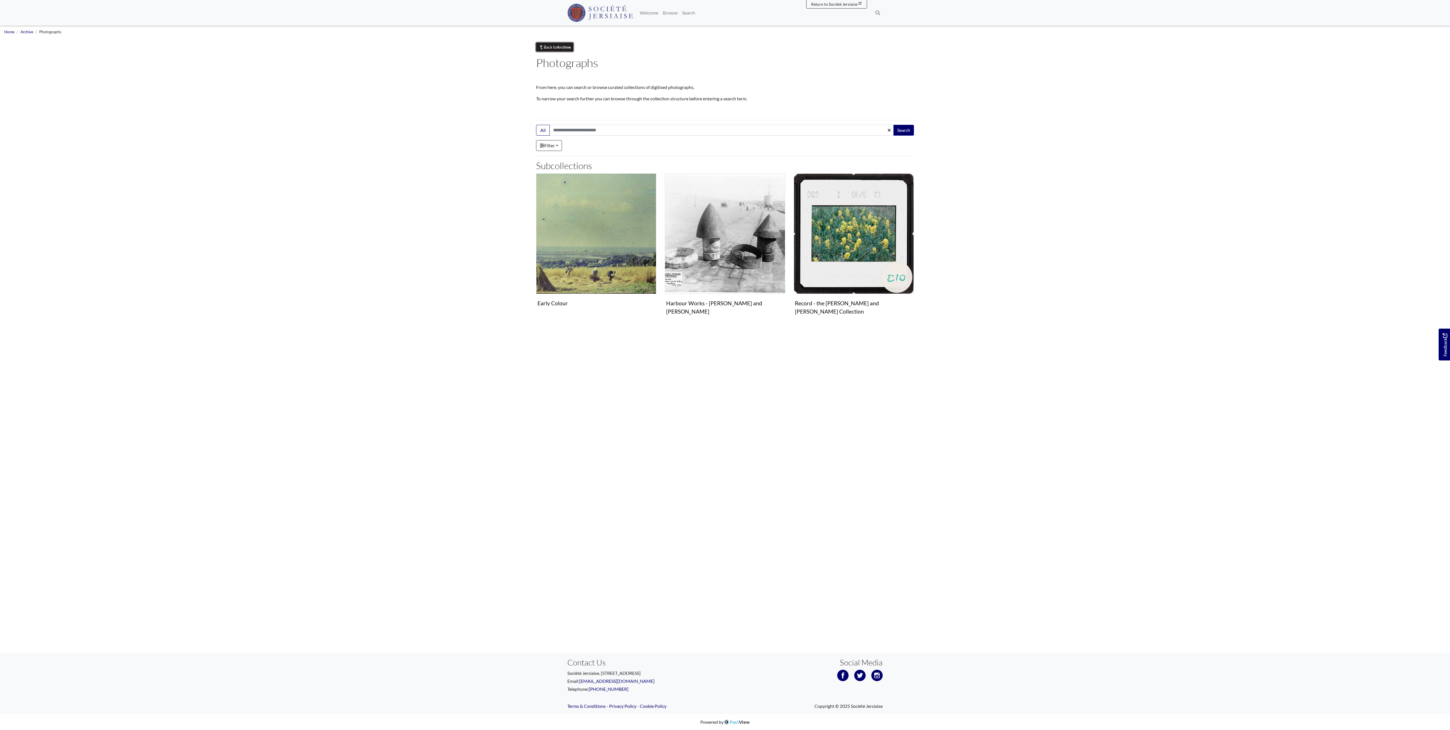
click at [568, 49] on strong "Archive" at bounding box center [564, 47] width 14 height 5
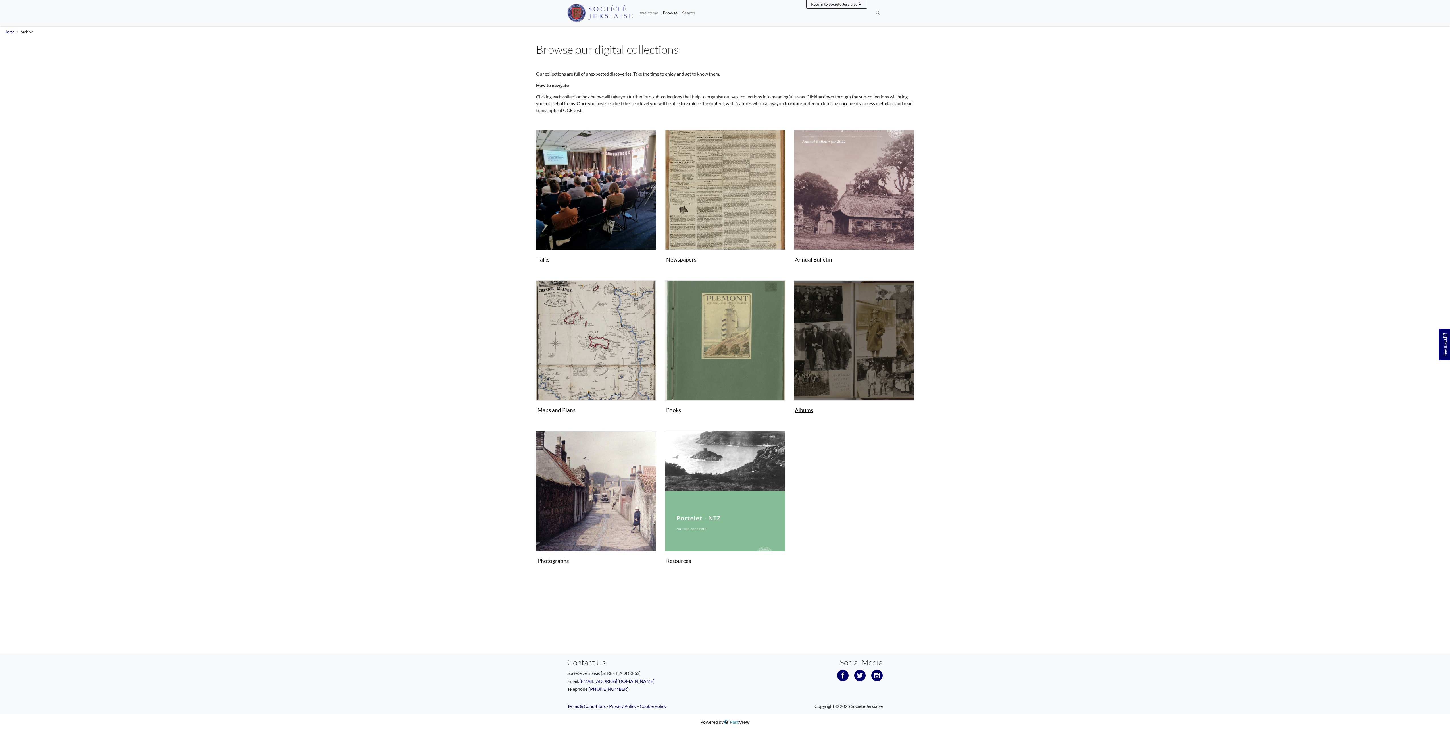
click at [850, 332] on img "Subcollection" at bounding box center [854, 340] width 120 height 120
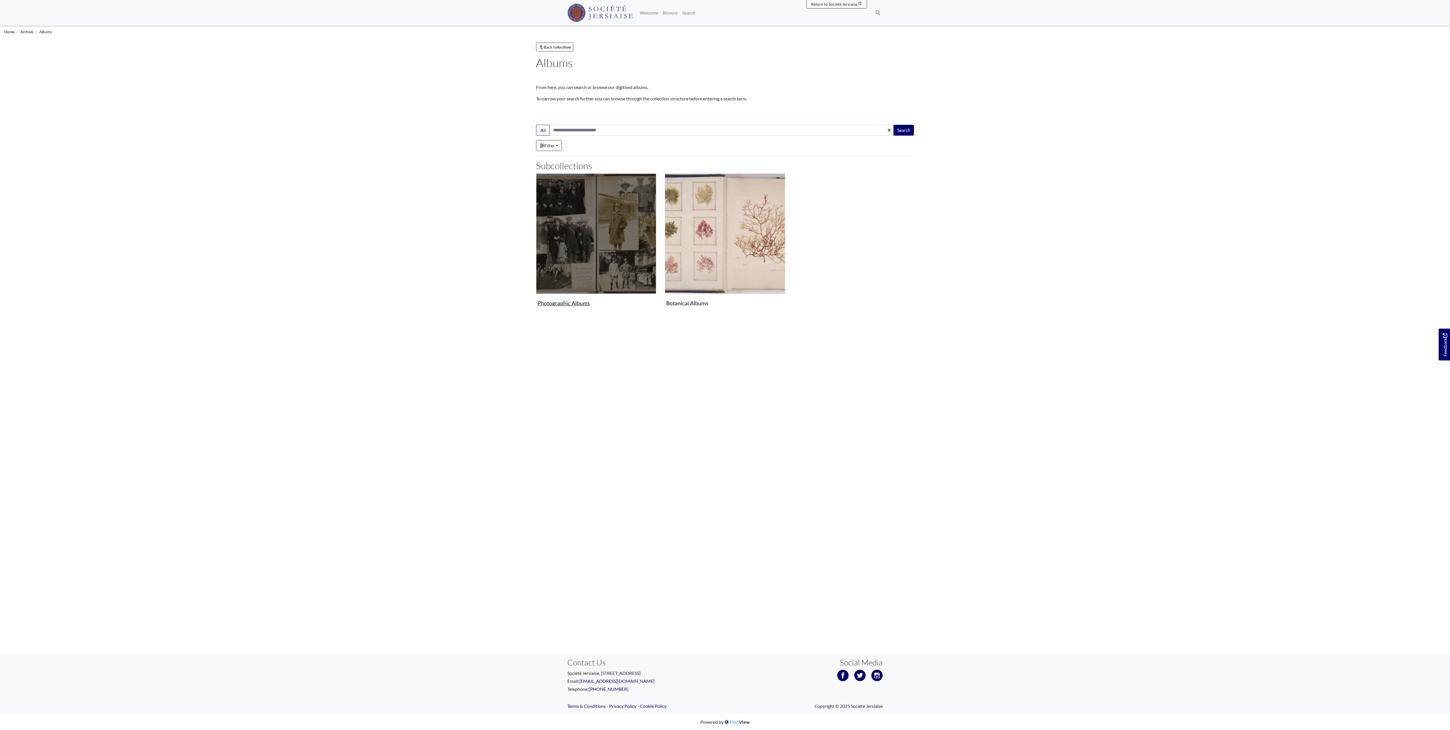
click at [630, 259] on img "Subcollection" at bounding box center [596, 233] width 120 height 120
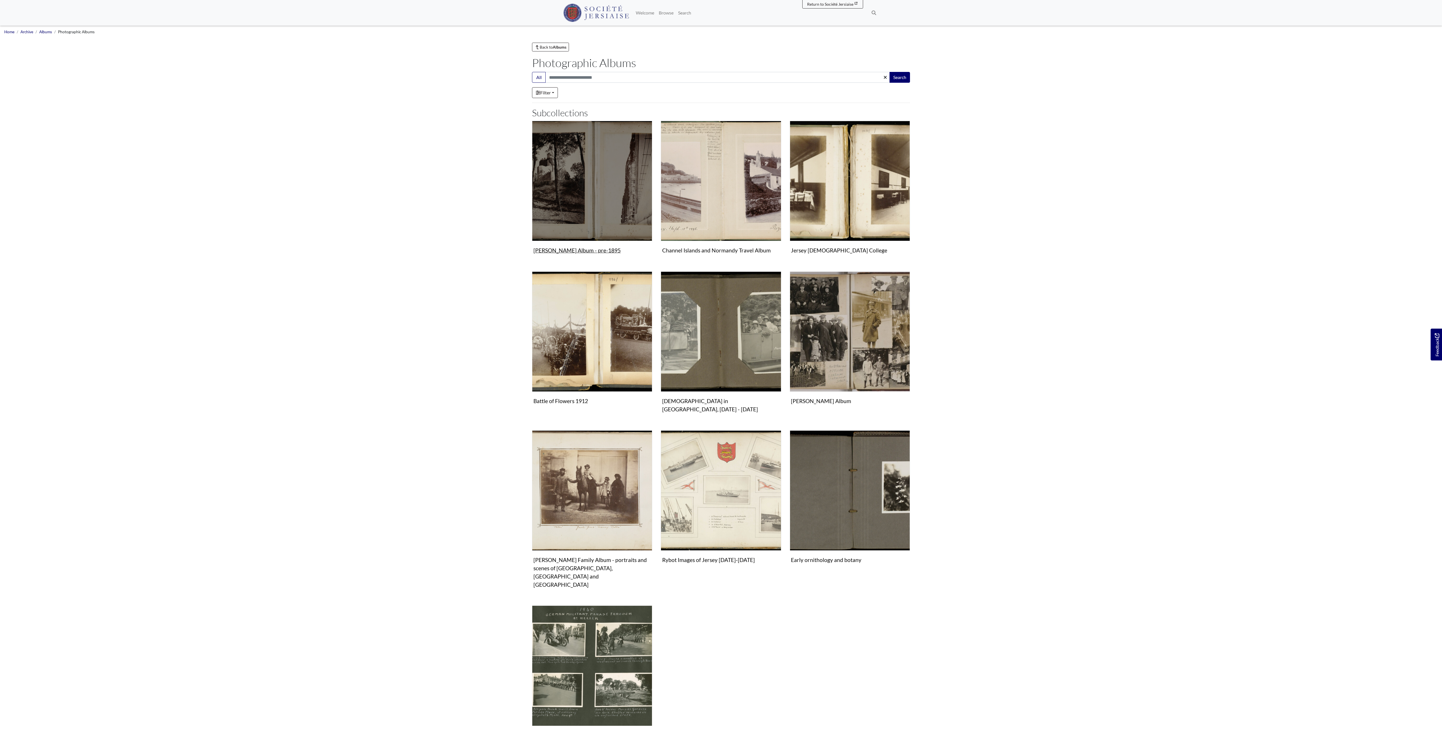
click at [589, 220] on img "Subcollection" at bounding box center [592, 181] width 120 height 120
click at [584, 207] on img "Subcollection" at bounding box center [592, 181] width 120 height 120
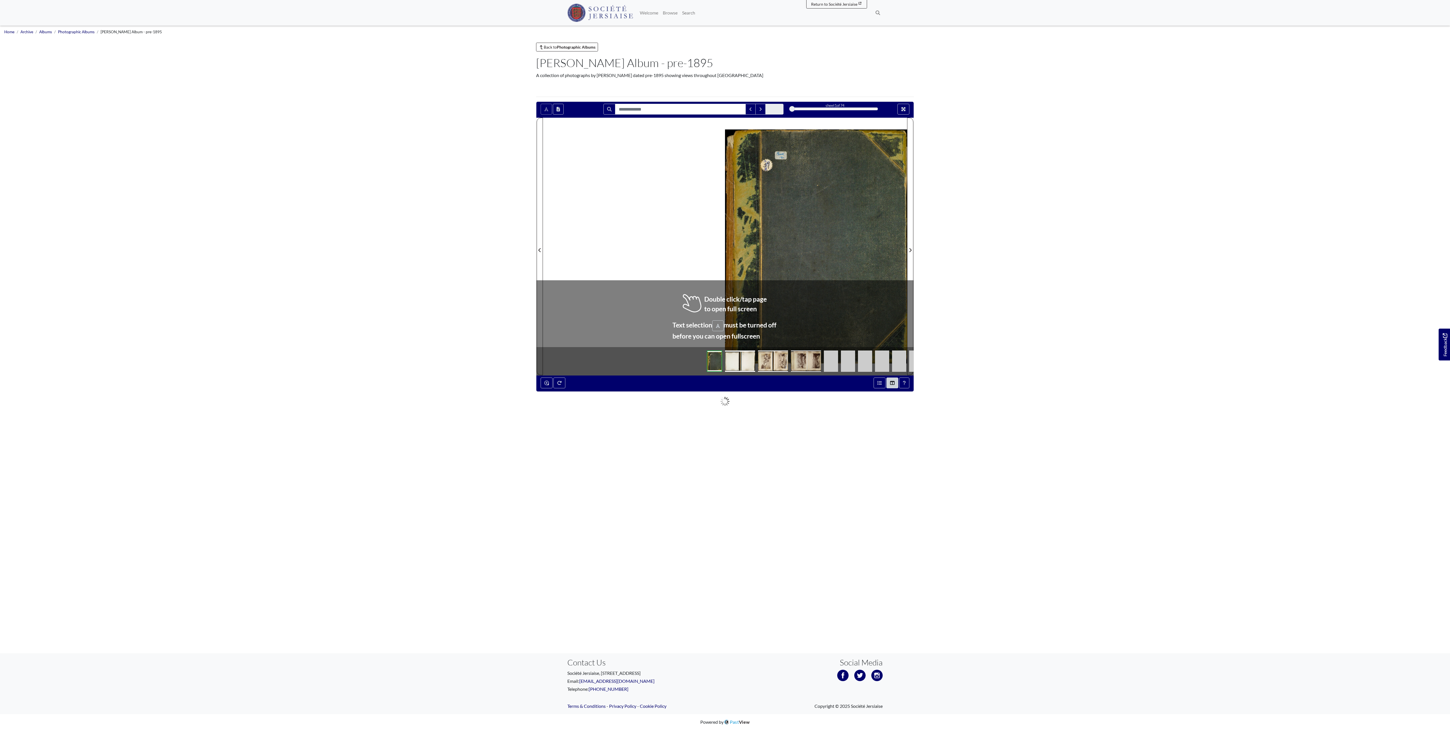
click at [791, 366] on img at bounding box center [806, 360] width 30 height 21
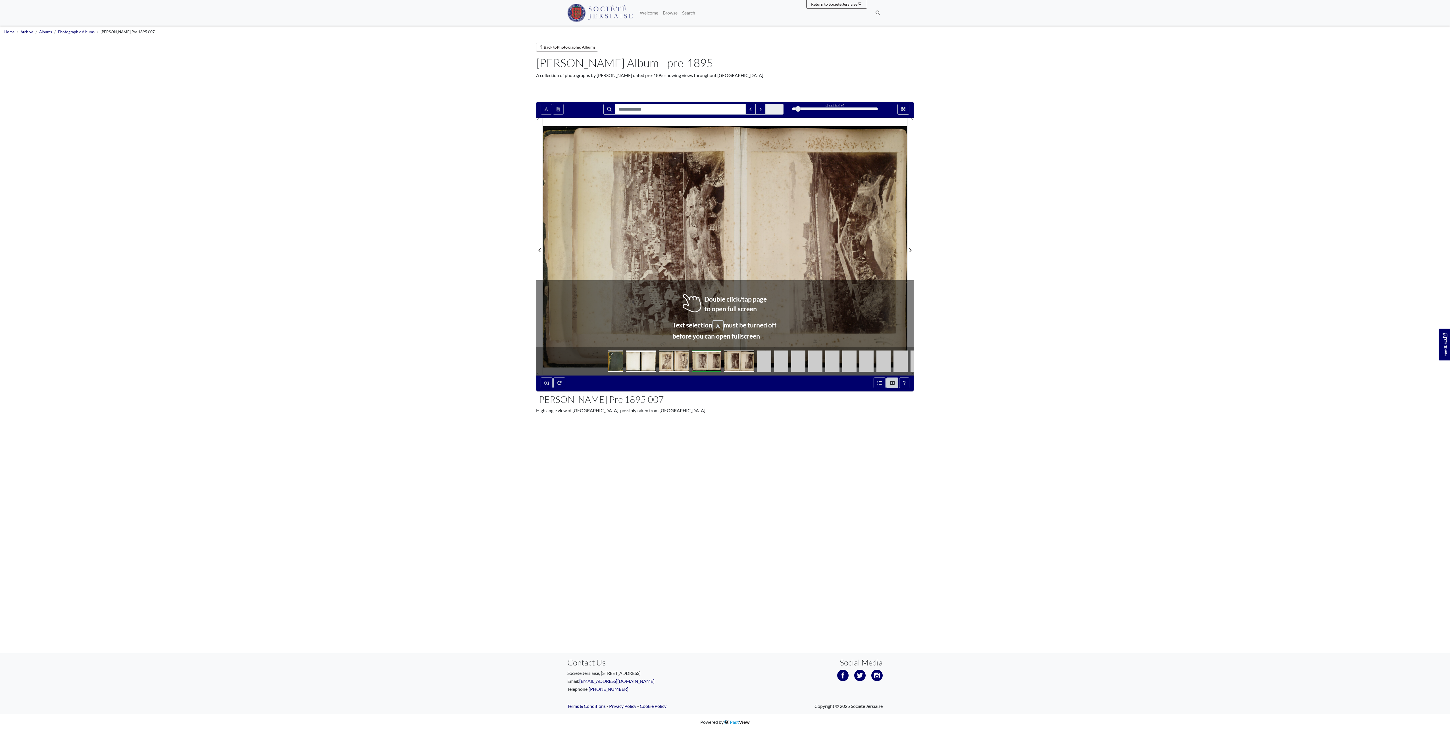
click at [744, 358] on img at bounding box center [739, 360] width 30 height 21
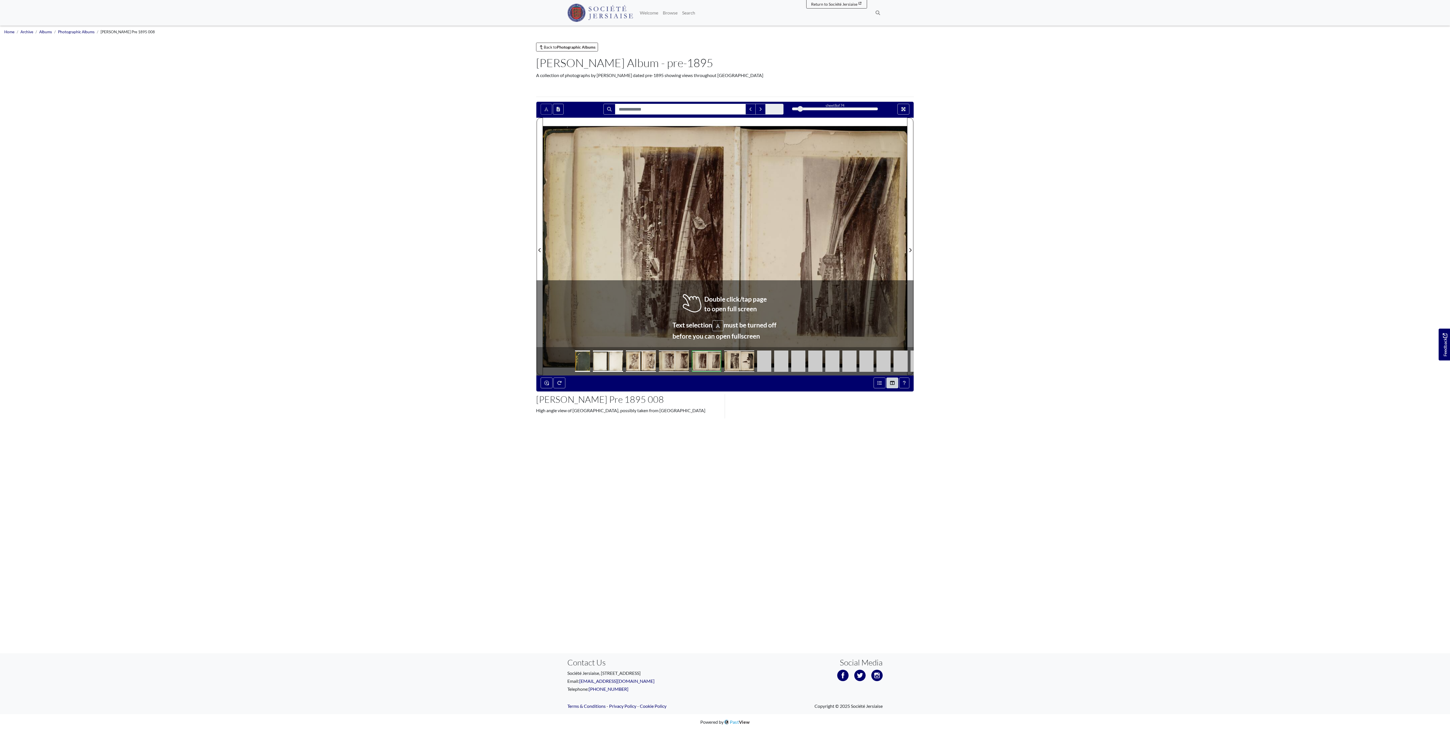
click at [1163, 281] on body "Menu" at bounding box center [725, 365] width 1450 height 730
click at [742, 248] on div at bounding box center [816, 247] width 182 height 258
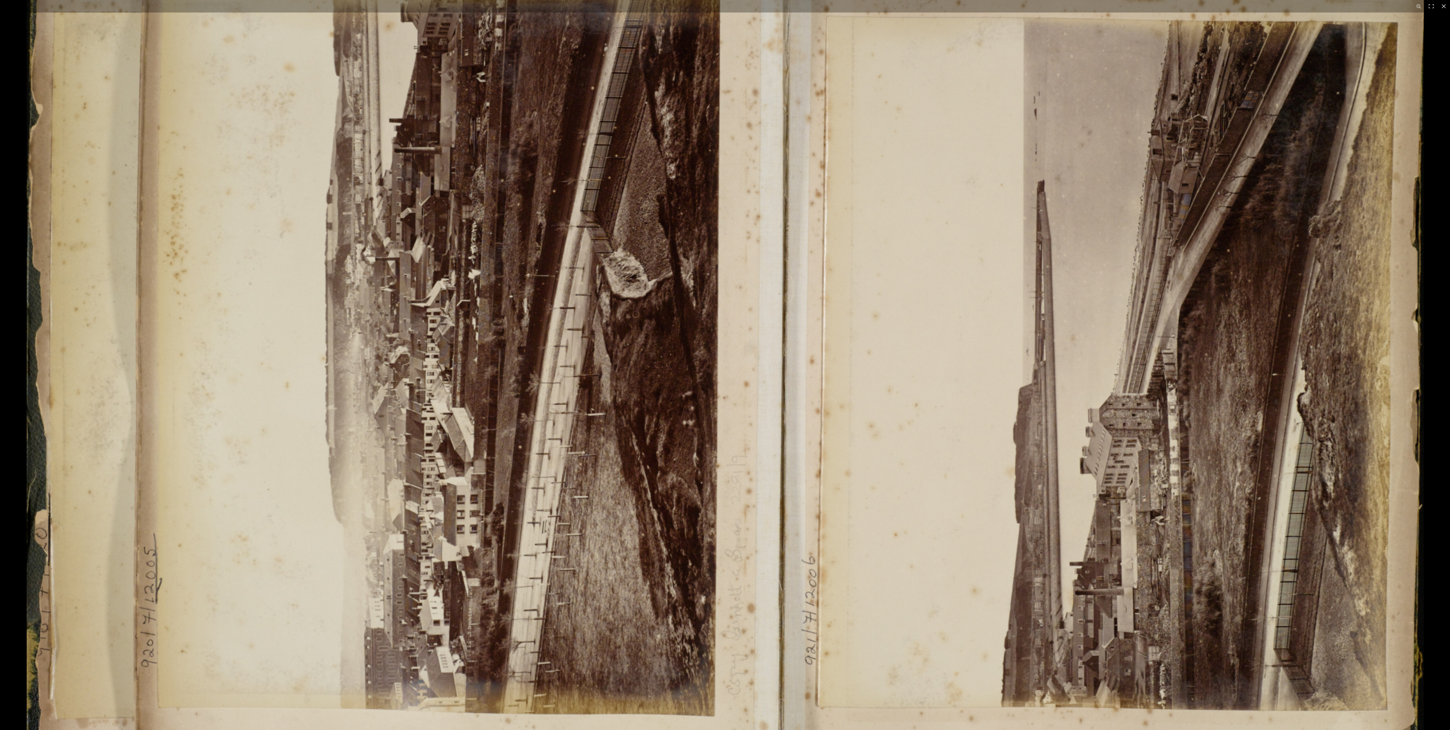
click at [761, 247] on img at bounding box center [725, 365] width 1397 height 988
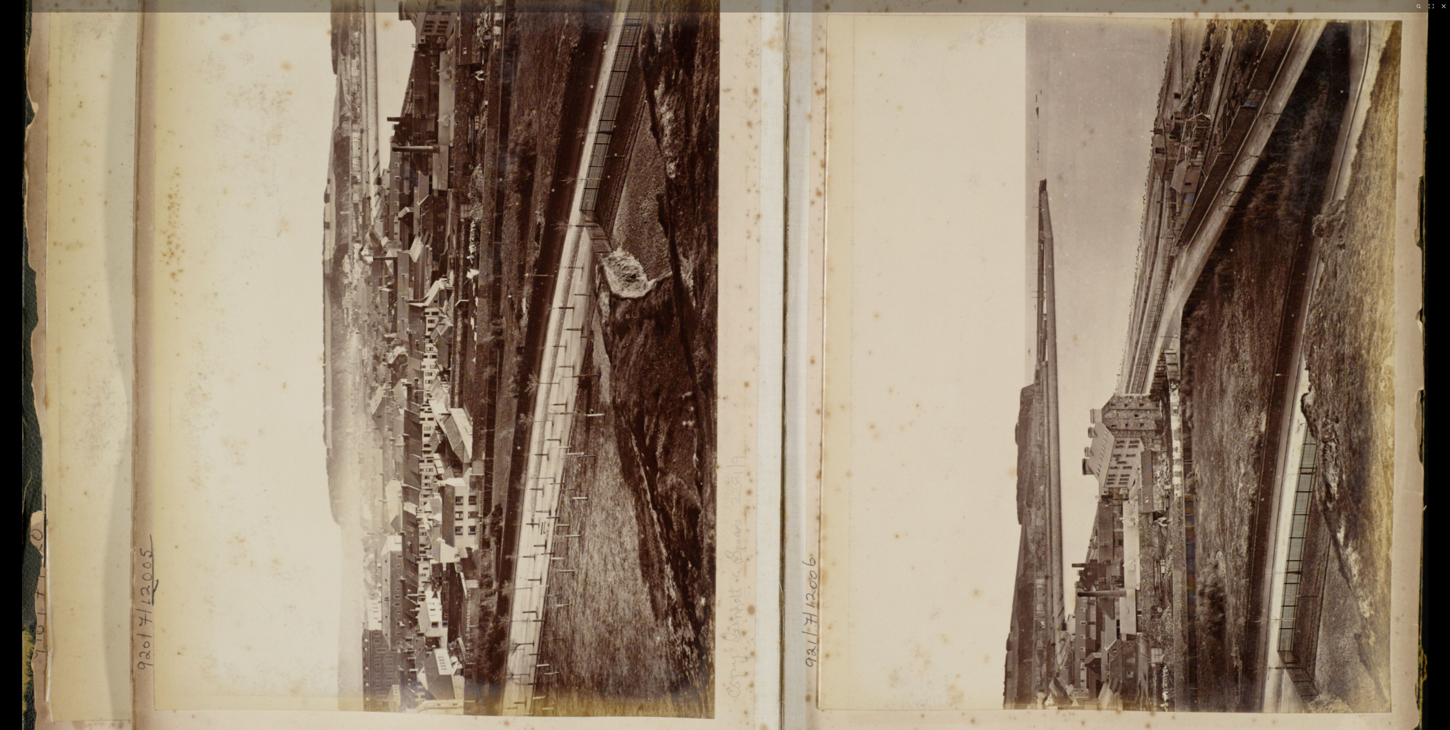
click at [761, 247] on img at bounding box center [725, 365] width 1406 height 994
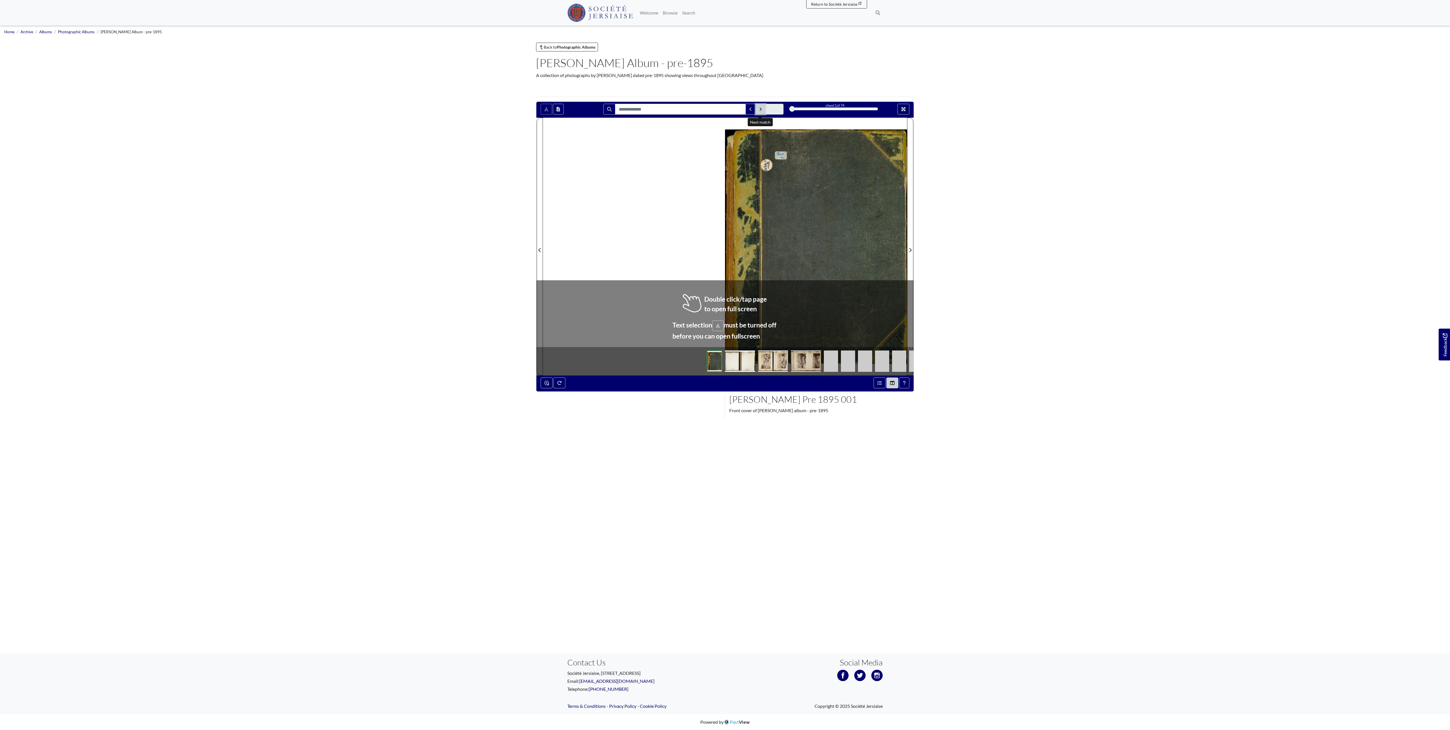
click at [758, 111] on button "Next Match" at bounding box center [760, 109] width 10 height 11
click at [759, 111] on icon "Next Match" at bounding box center [760, 109] width 3 height 5
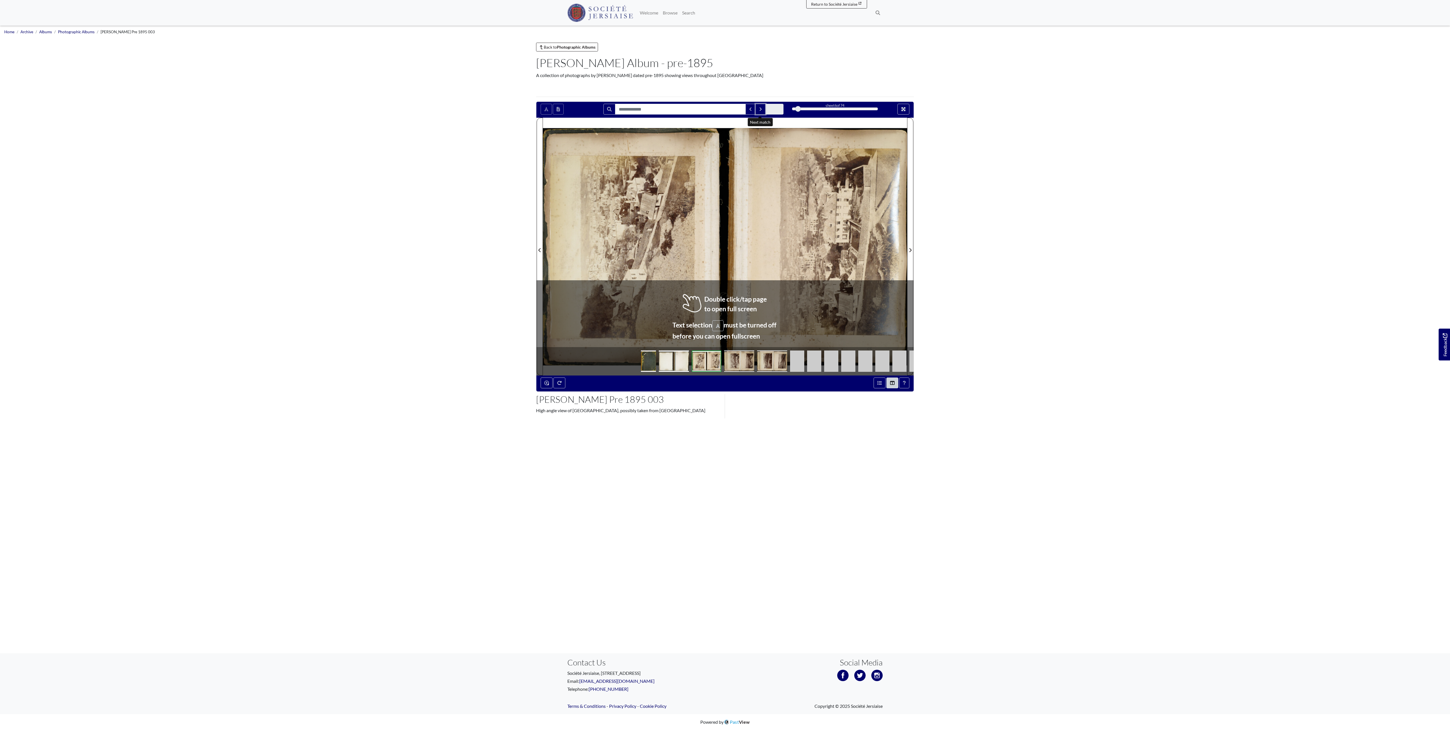
drag, startPoint x: 793, startPoint y: 110, endPoint x: 798, endPoint y: 110, distance: 5.1
click at [798, 110] on div at bounding box center [798, 109] width 6 height 6
click at [1126, 355] on body "Menu" at bounding box center [725, 365] width 1450 height 730
